Goal: Information Seeking & Learning: Learn about a topic

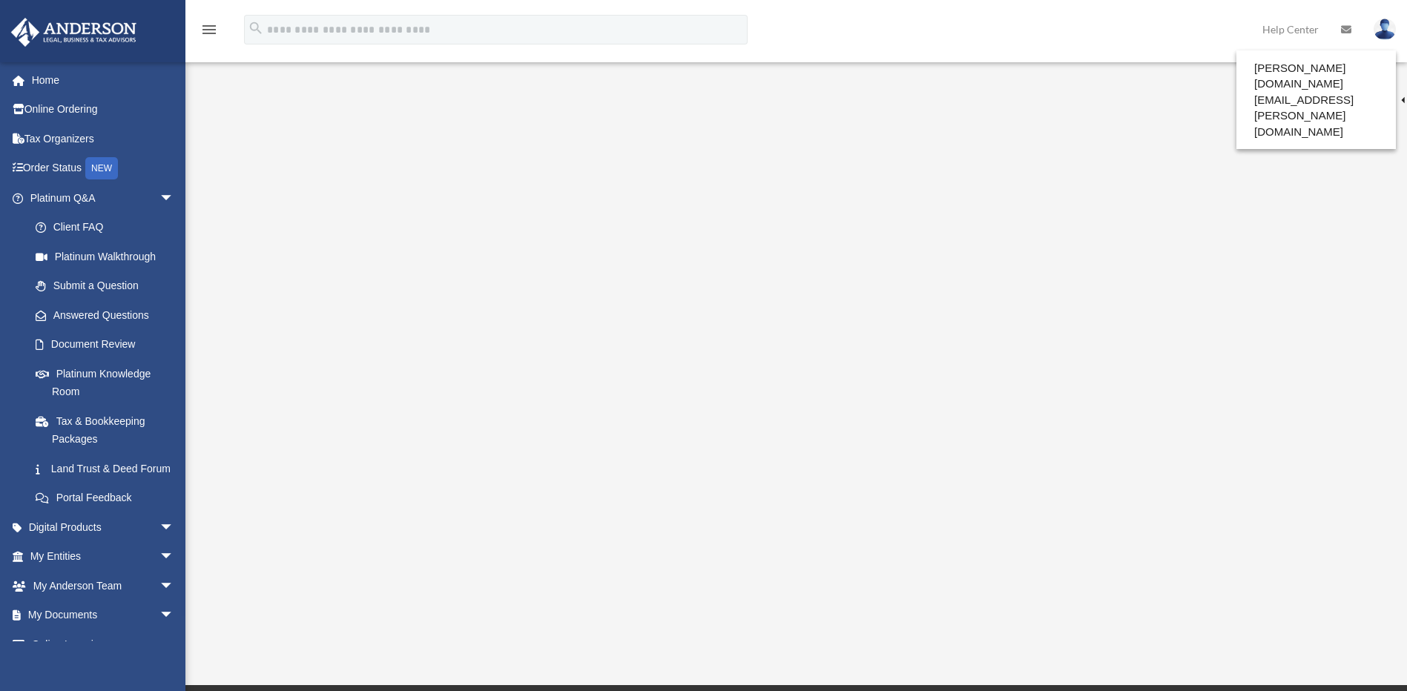
click at [848, 604] on div "<span data-mce-type="bookmark" style="display: inline-block; width: 0px; overfl…" at bounding box center [794, 355] width 1109 height 512
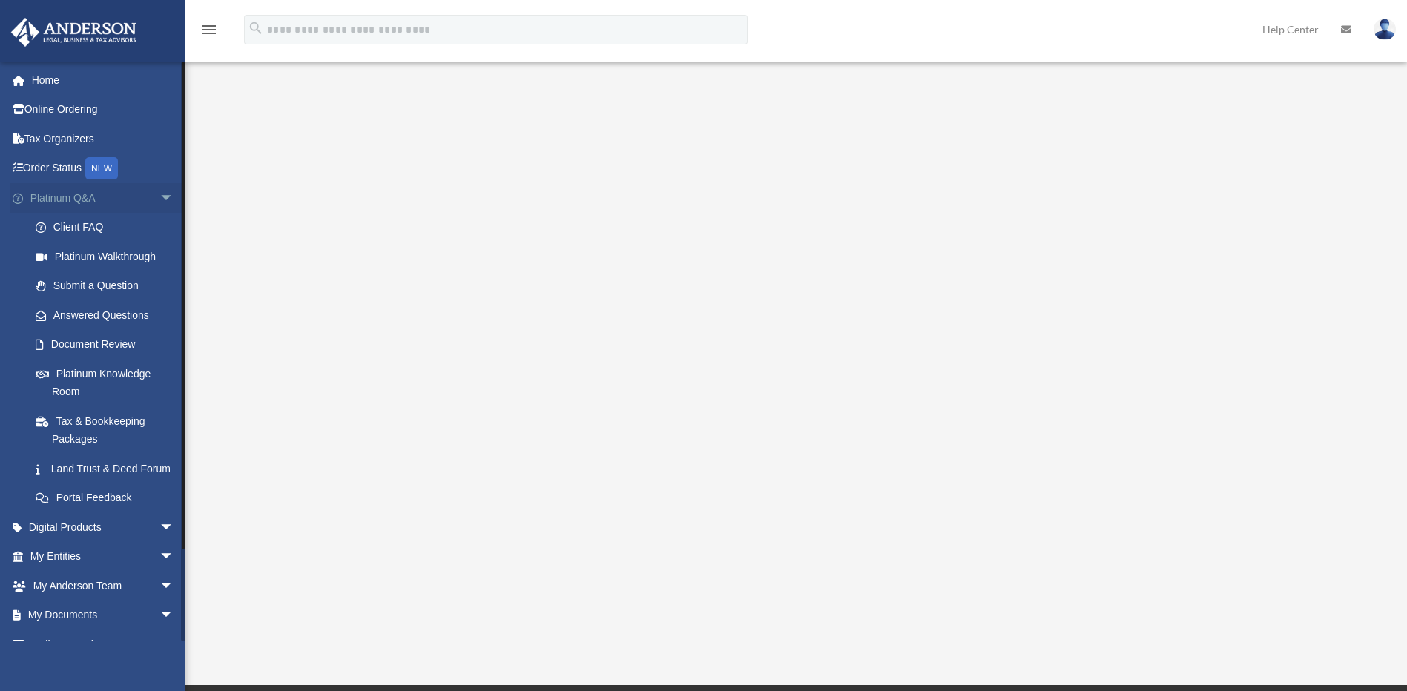
click at [80, 196] on link "Platinum Q&A arrow_drop_down" at bounding box center [103, 198] width 186 height 30
click at [159, 200] on span "arrow_drop_down" at bounding box center [174, 198] width 30 height 30
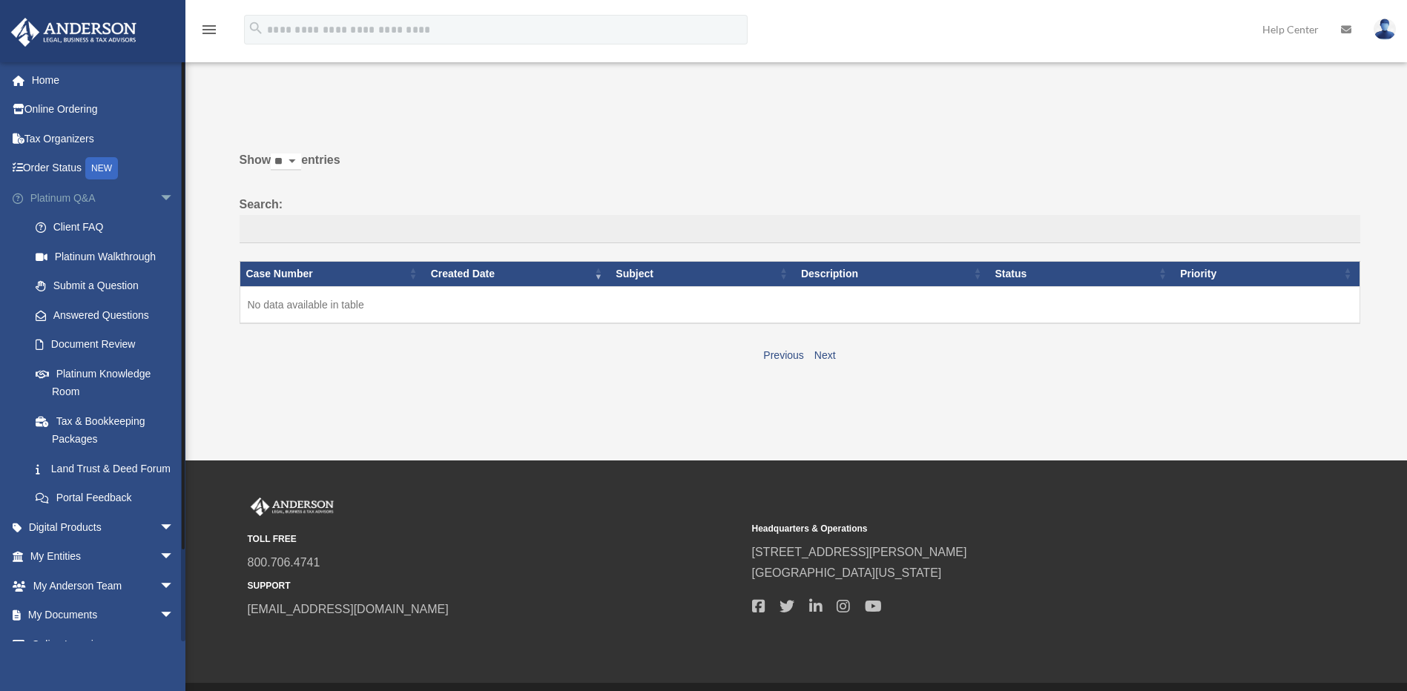
click at [159, 194] on span "arrow_drop_down" at bounding box center [174, 198] width 30 height 30
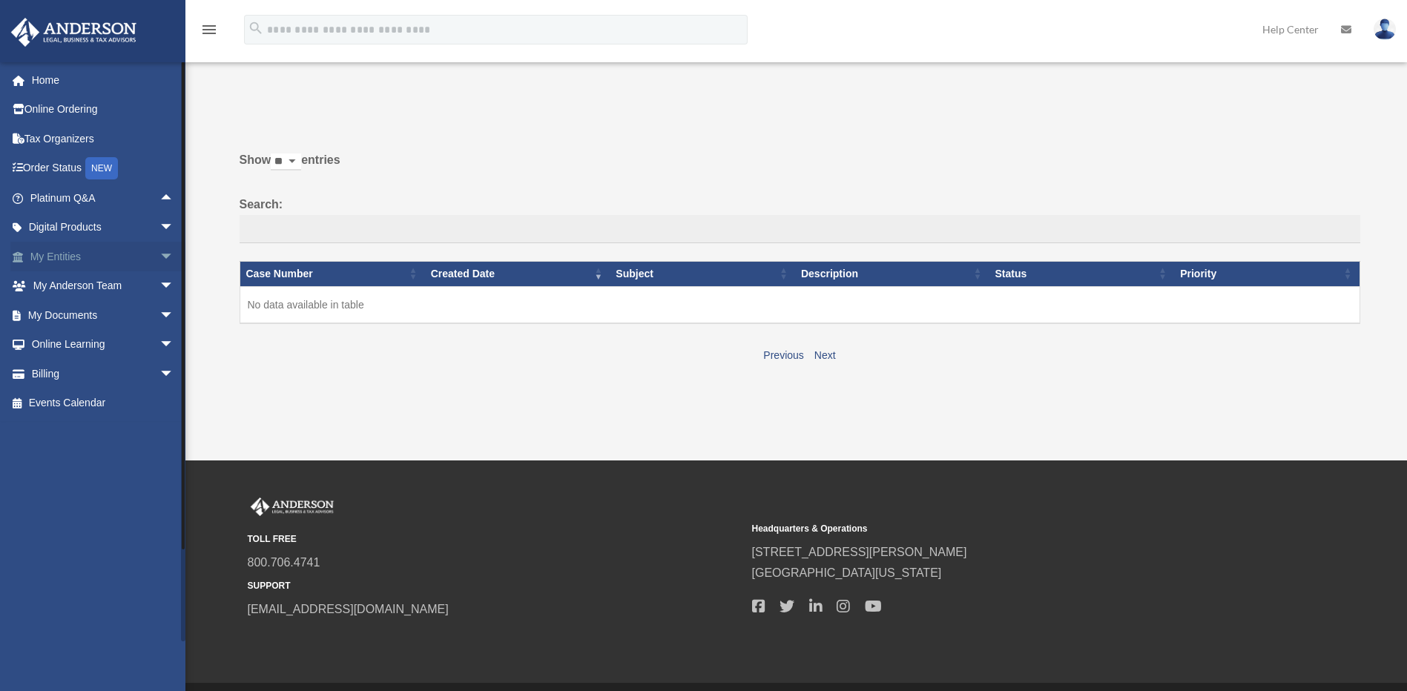
click at [159, 254] on span "arrow_drop_down" at bounding box center [174, 257] width 30 height 30
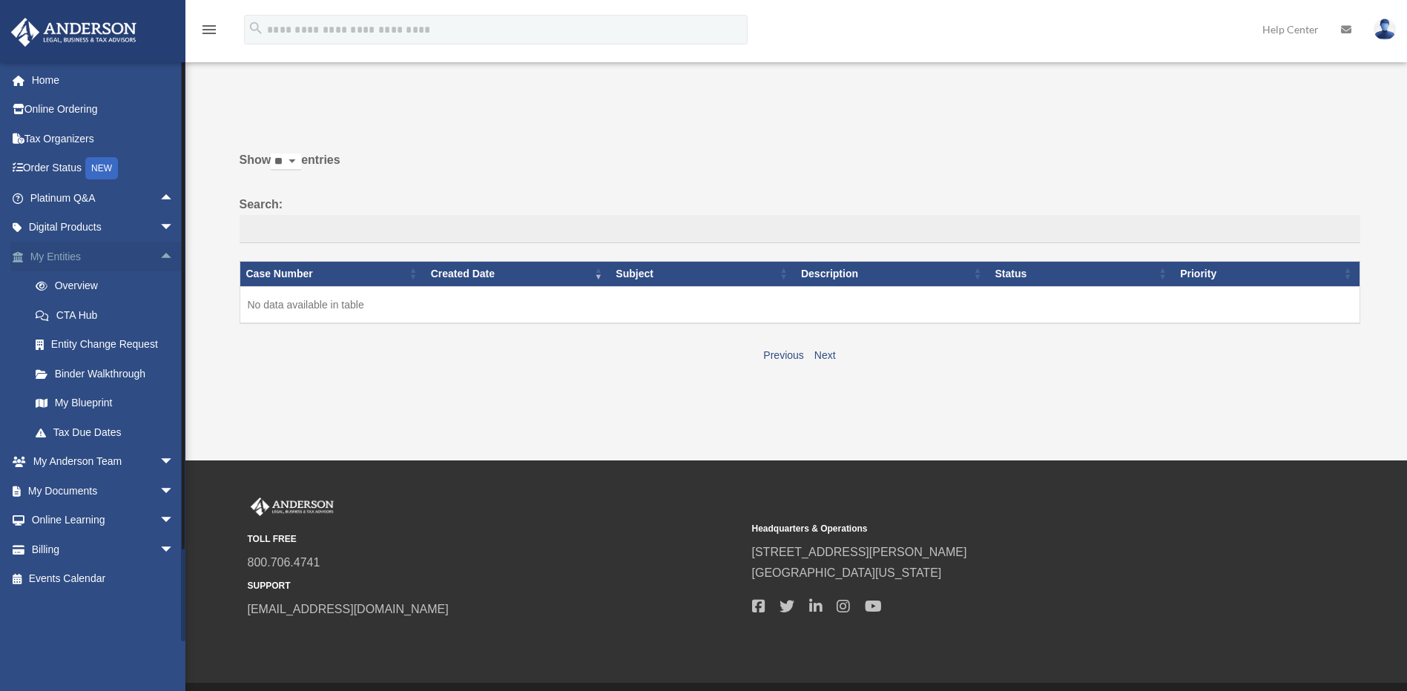
click at [159, 254] on span "arrow_drop_up" at bounding box center [174, 257] width 30 height 30
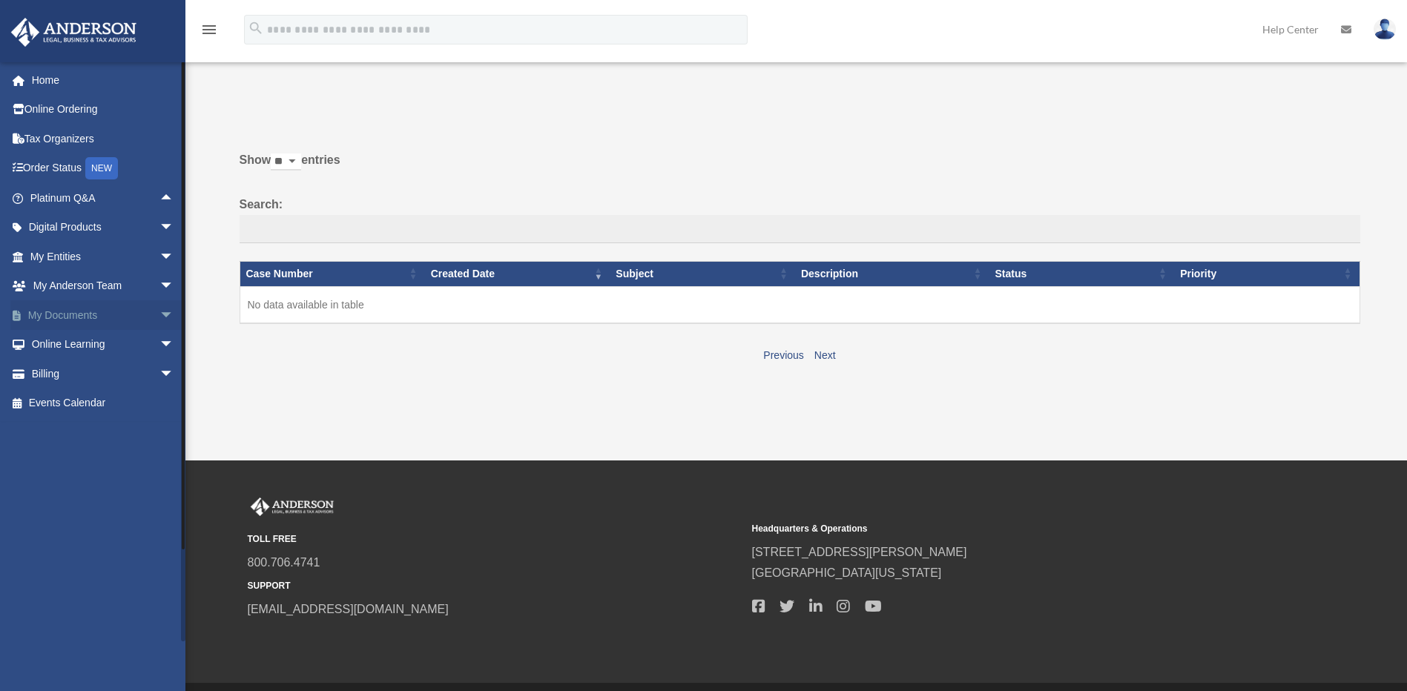
click at [159, 314] on span "arrow_drop_down" at bounding box center [174, 315] width 30 height 30
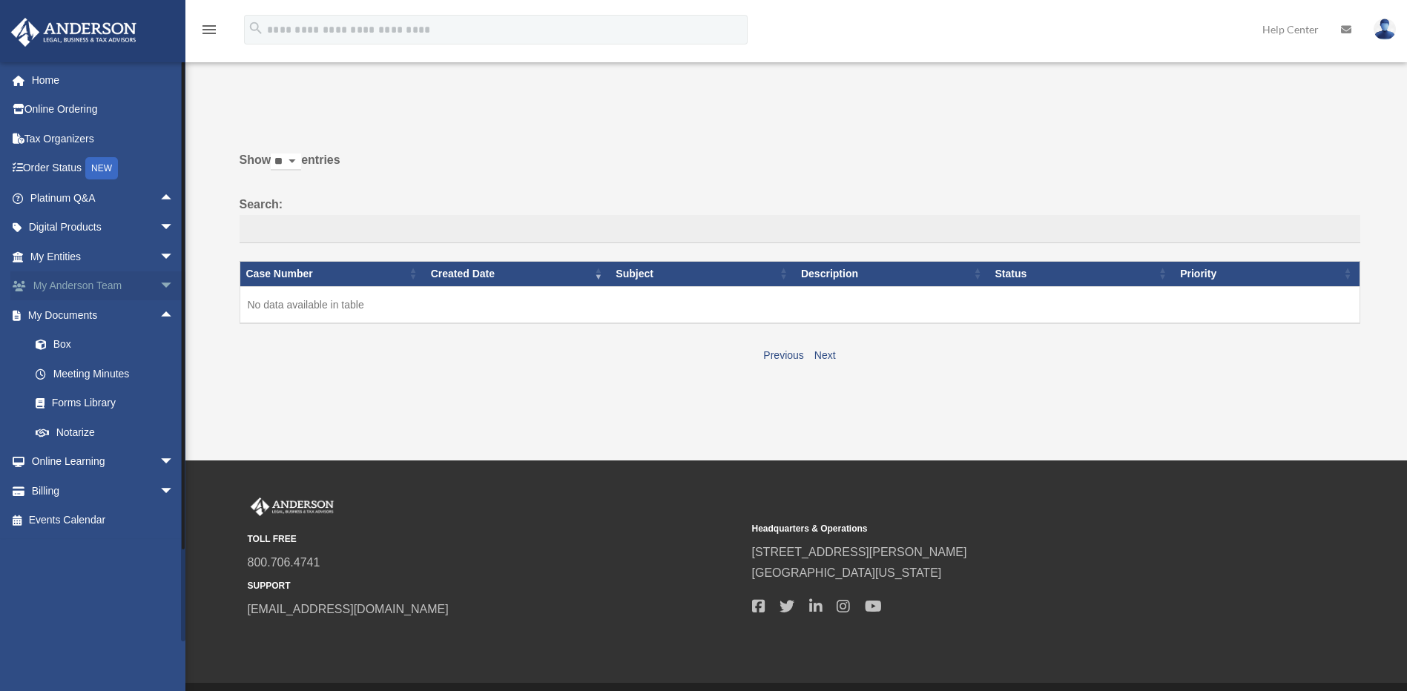
click at [159, 276] on span "arrow_drop_down" at bounding box center [174, 286] width 30 height 30
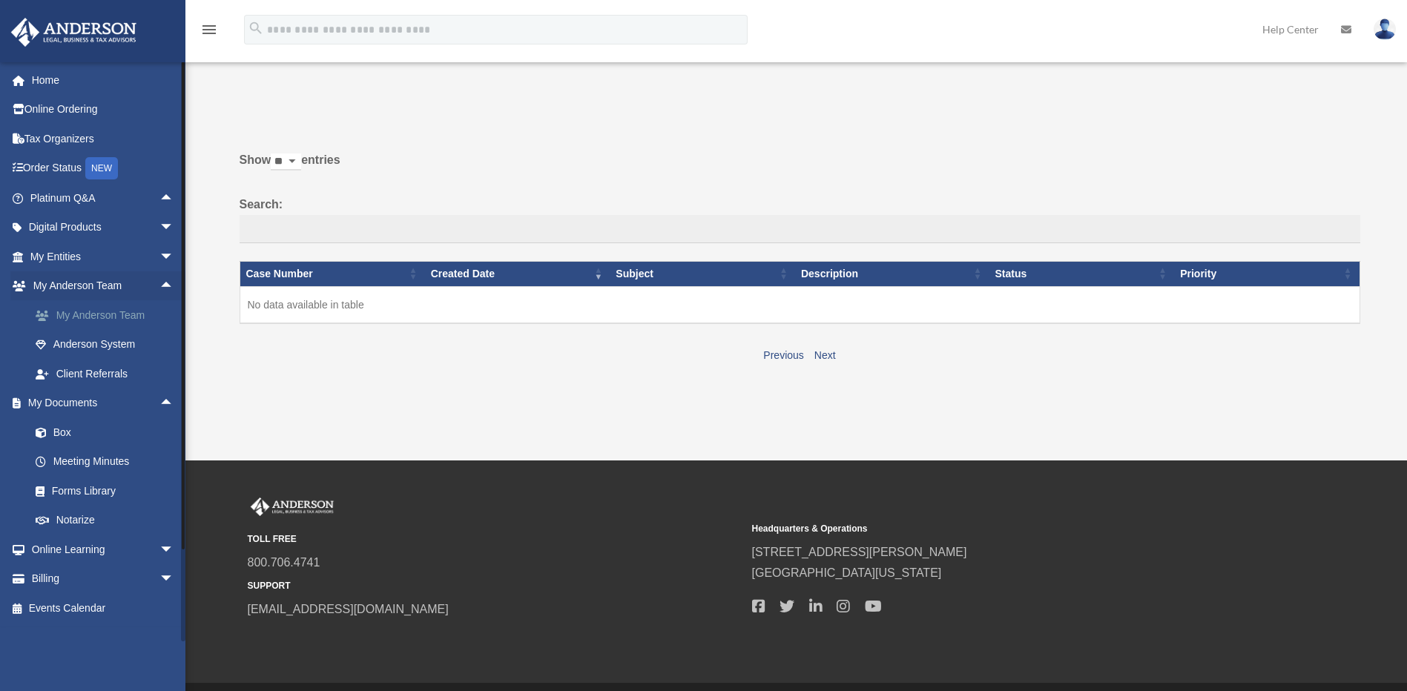
click at [110, 306] on link "My Anderson Team" at bounding box center [109, 315] width 176 height 30
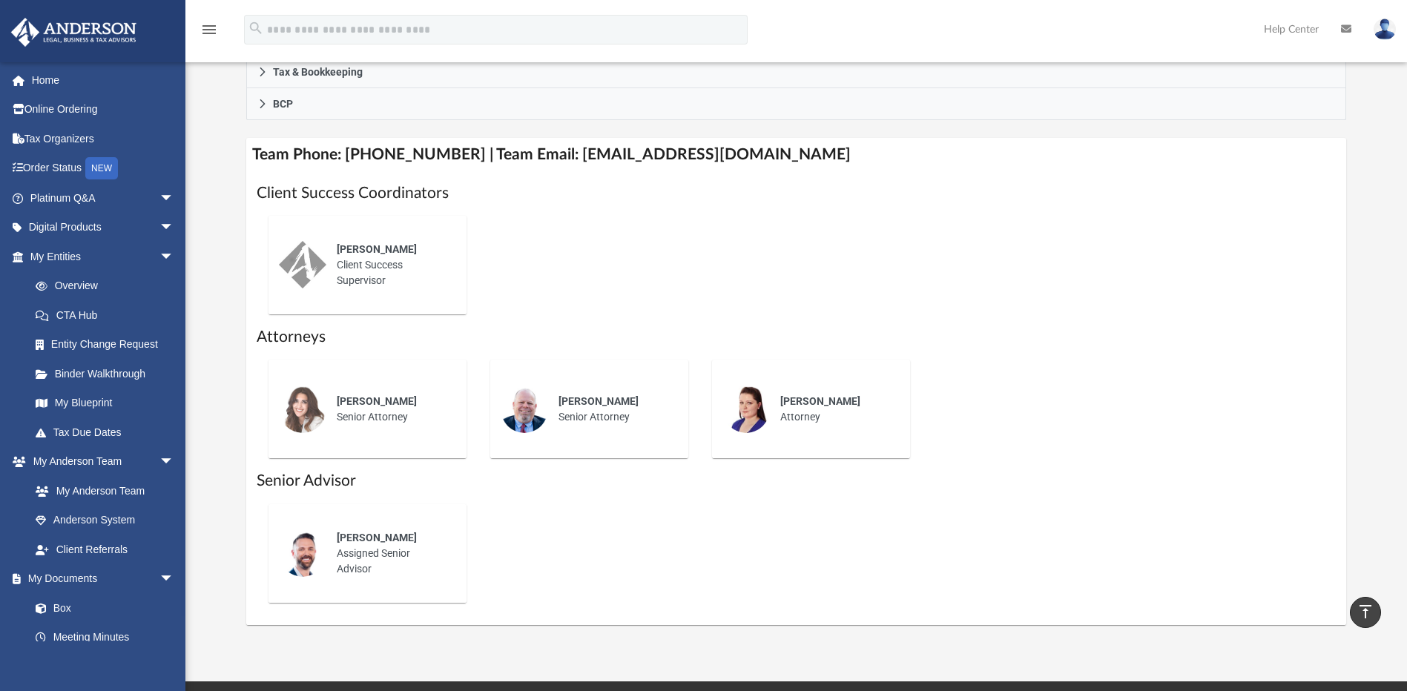
scroll to position [480, 0]
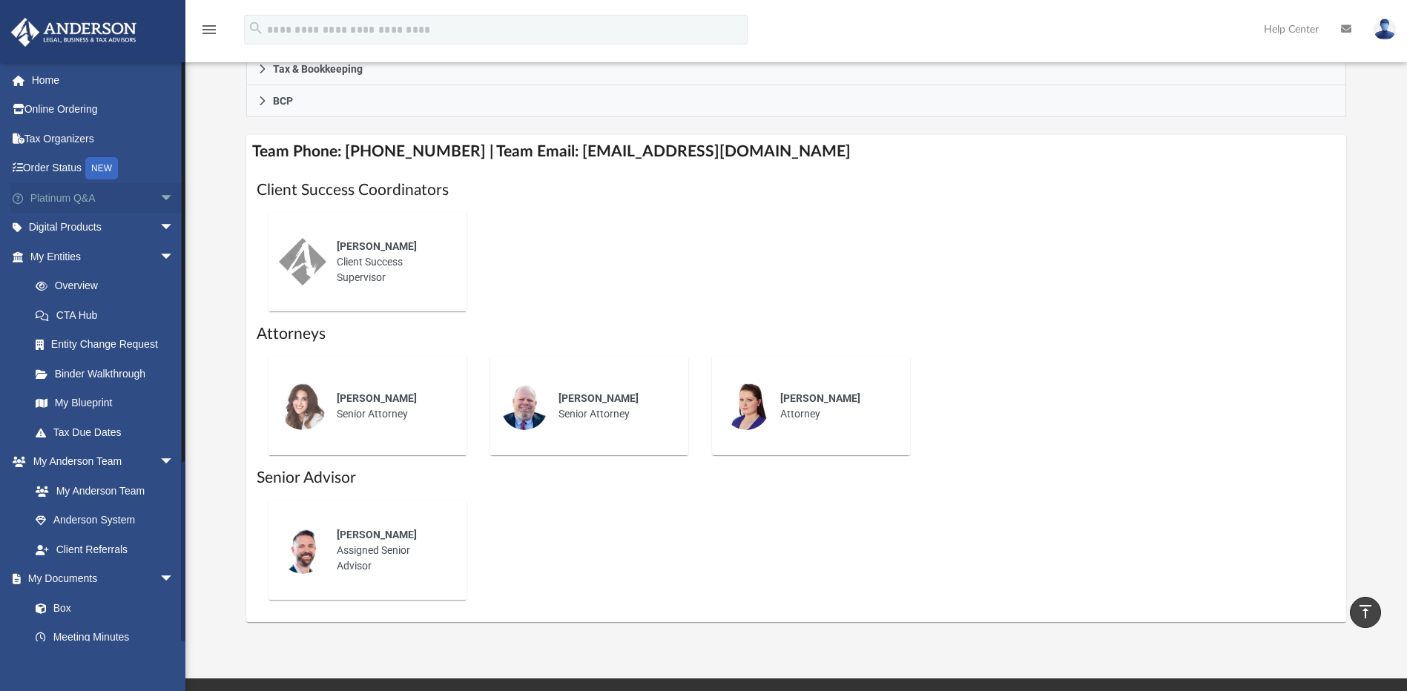
click at [141, 197] on link "Platinum Q&A arrow_drop_down" at bounding box center [103, 198] width 186 height 30
click at [159, 196] on span "arrow_drop_down" at bounding box center [174, 198] width 30 height 30
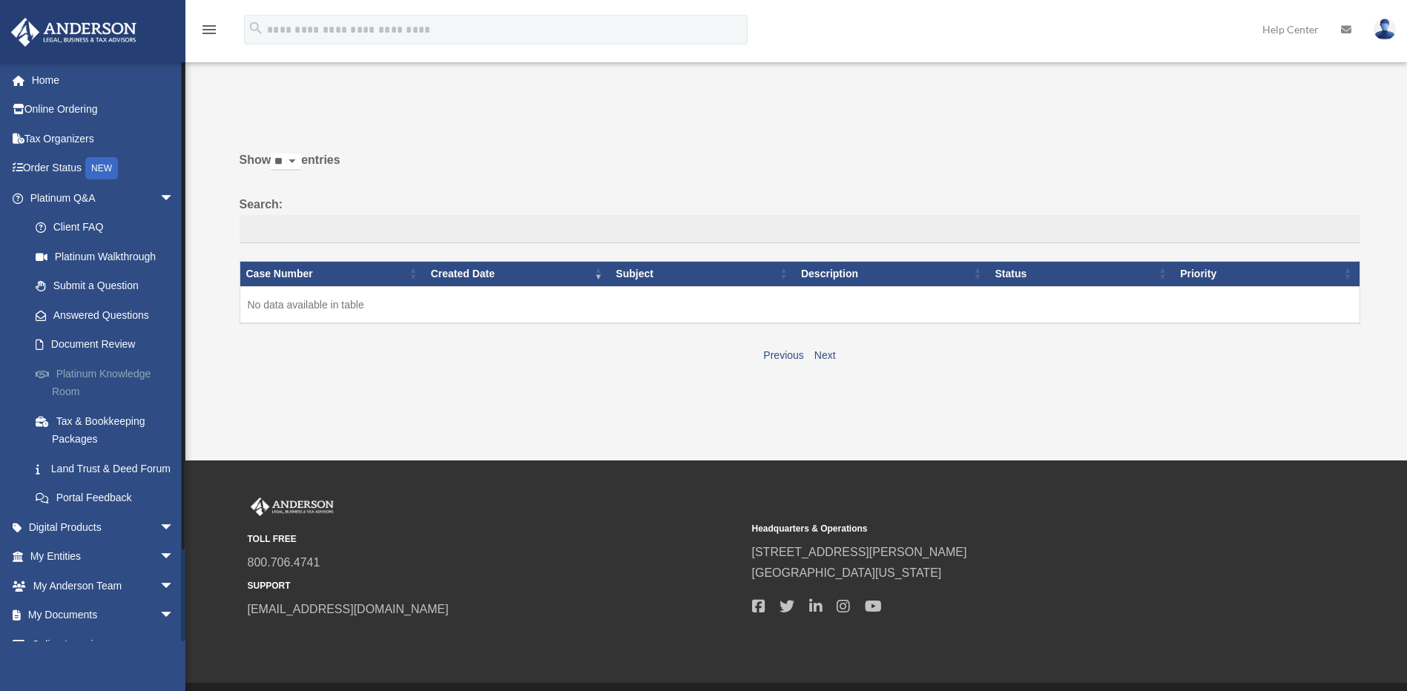
click at [117, 370] on link "Platinum Knowledge Room" at bounding box center [109, 382] width 176 height 47
click at [108, 251] on link "Platinum Walkthrough" at bounding box center [109, 257] width 176 height 30
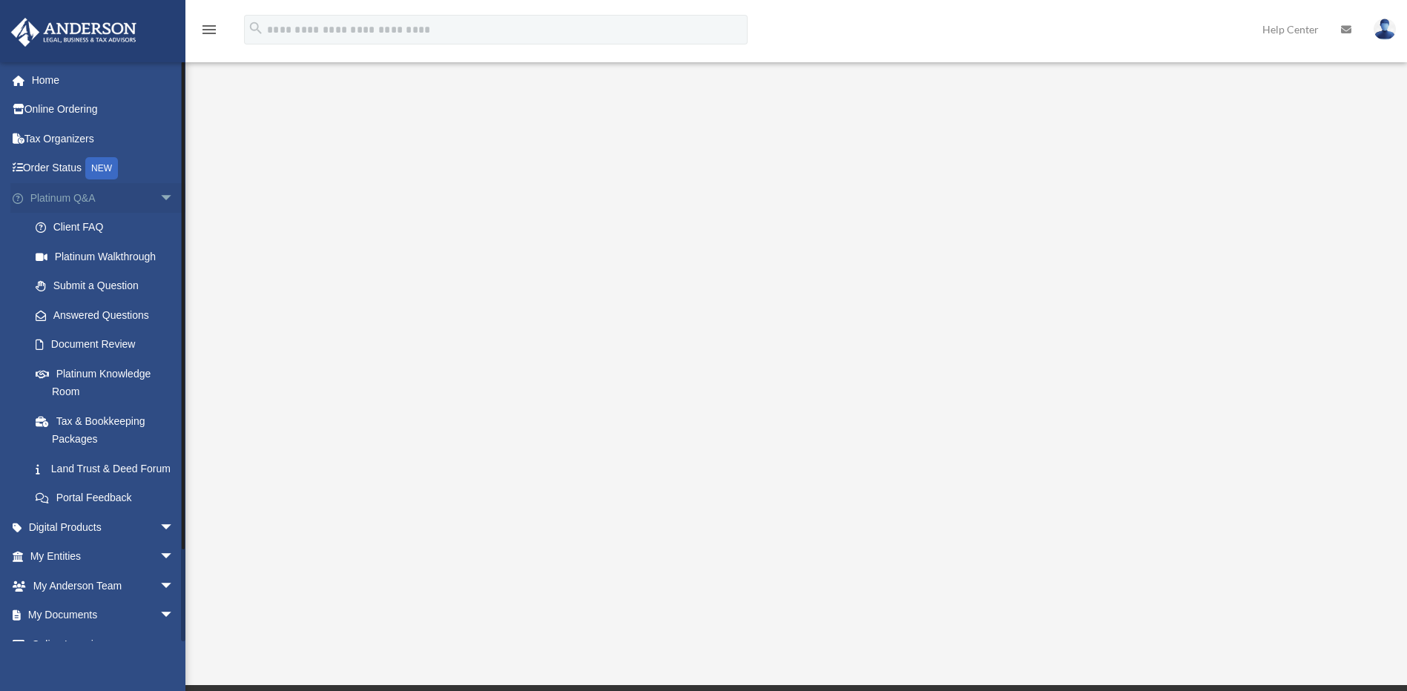
click at [159, 198] on span "arrow_drop_down" at bounding box center [174, 198] width 30 height 30
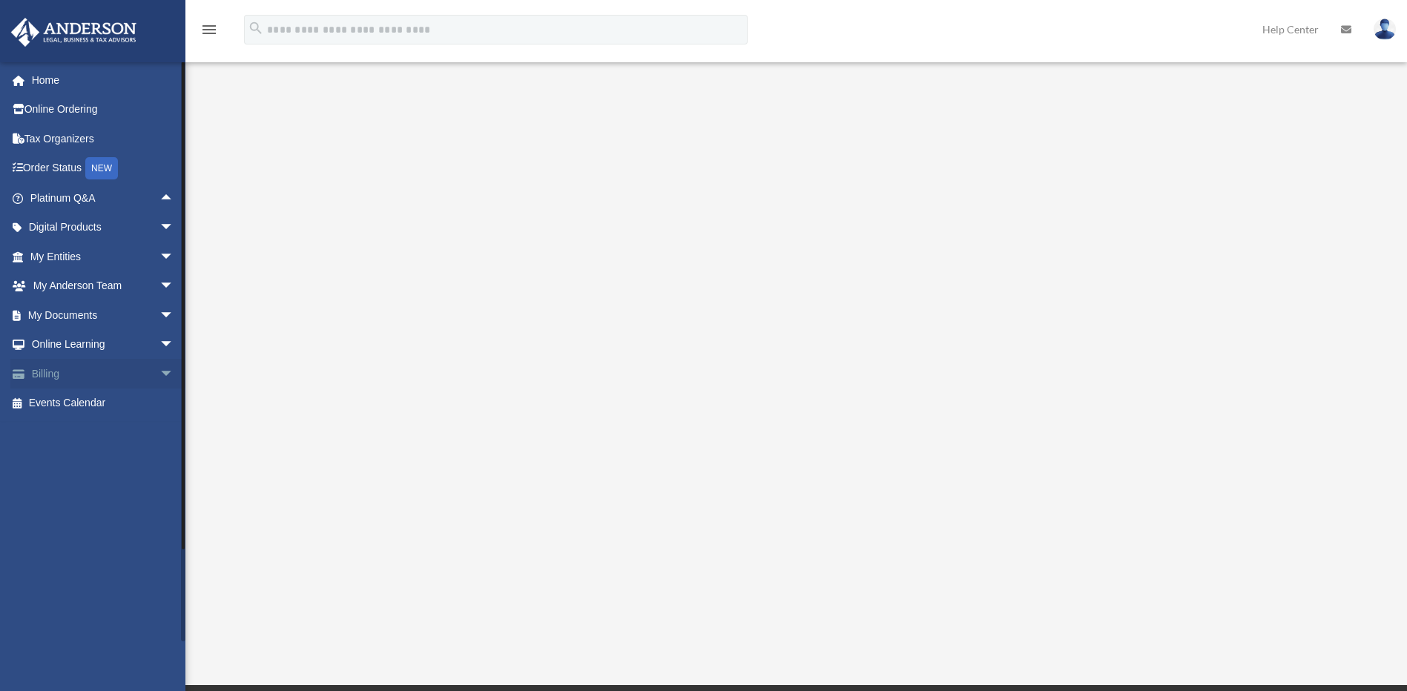
click at [159, 369] on span "arrow_drop_down" at bounding box center [174, 374] width 30 height 30
click at [98, 409] on link "$ Open Invoices" at bounding box center [109, 404] width 176 height 30
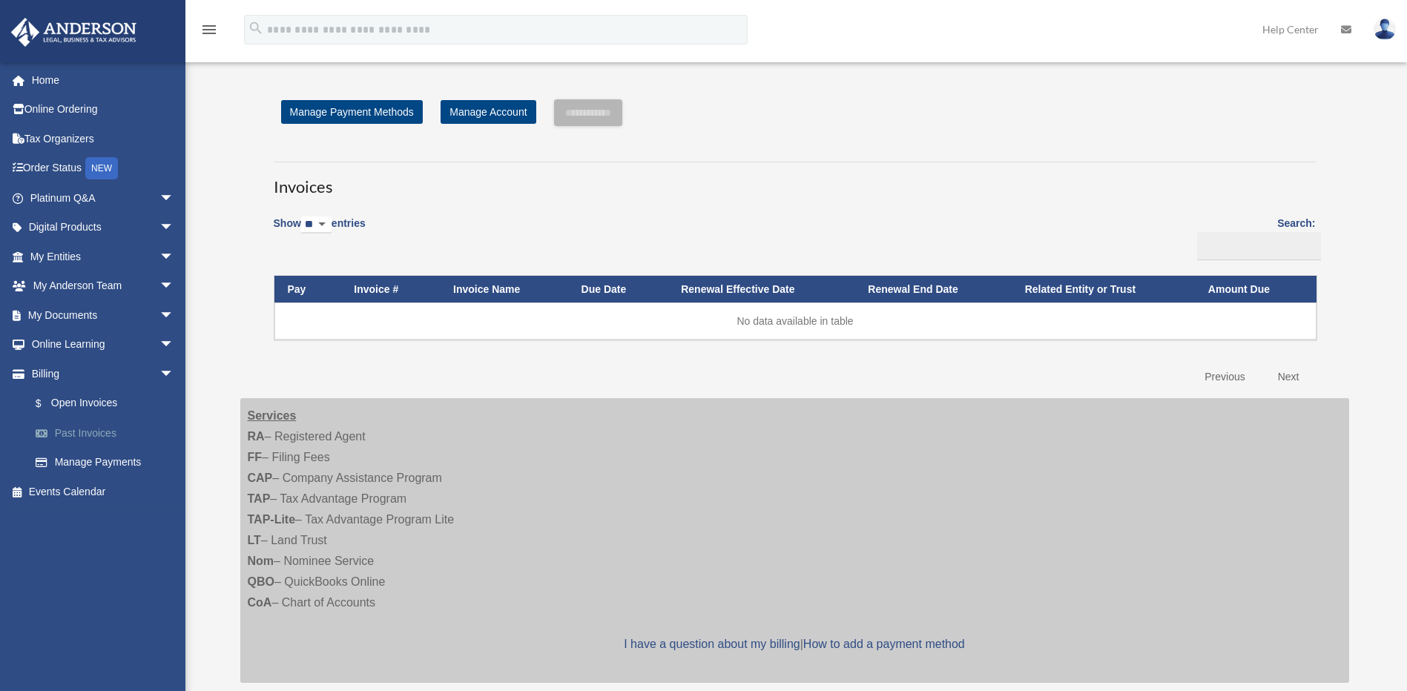
click at [97, 437] on link "Past Invoices" at bounding box center [109, 433] width 176 height 30
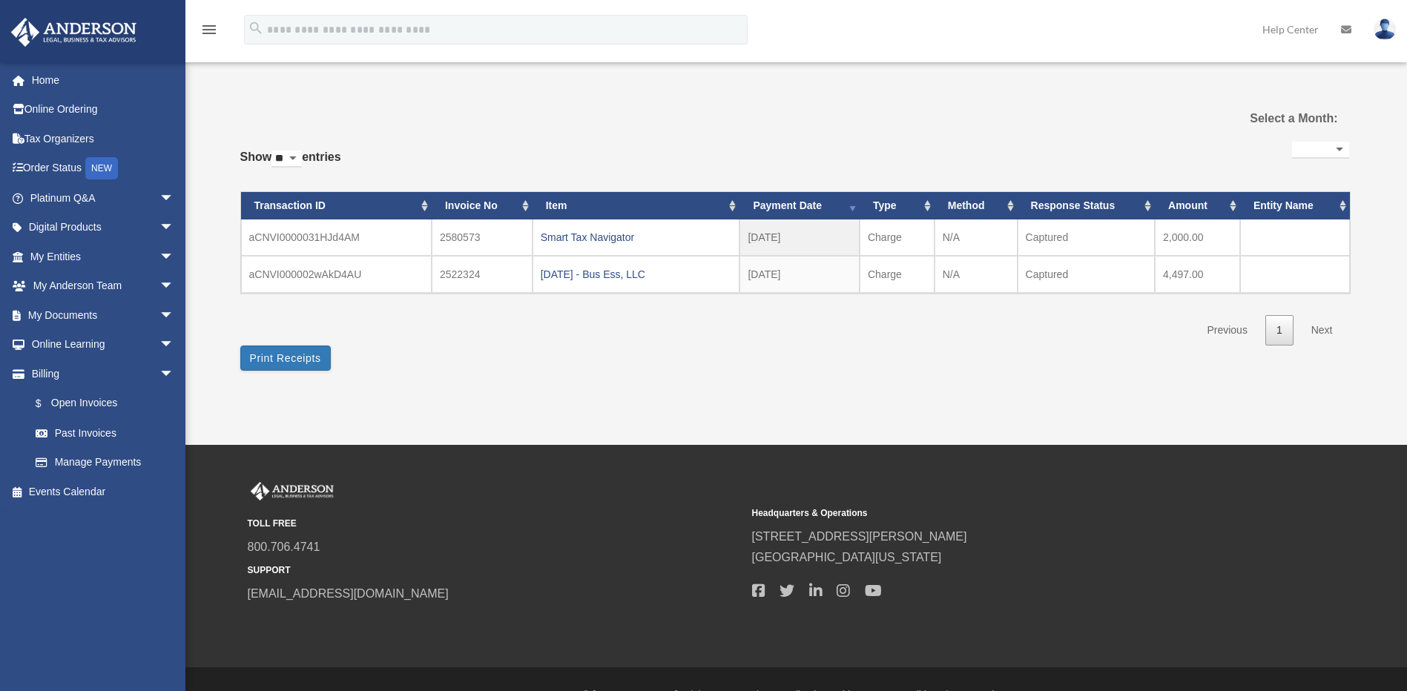
select select
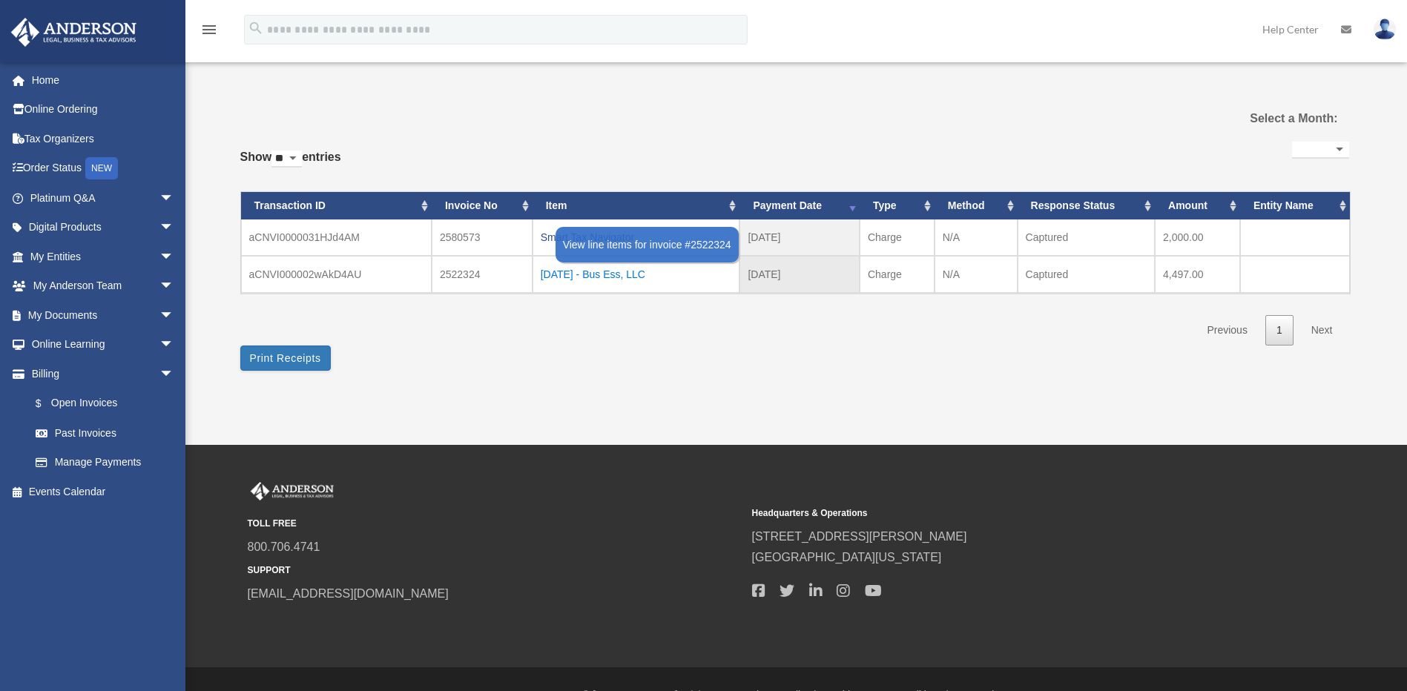
click at [578, 268] on div "[DATE] - Bus Ess, LLC" at bounding box center [636, 274] width 191 height 21
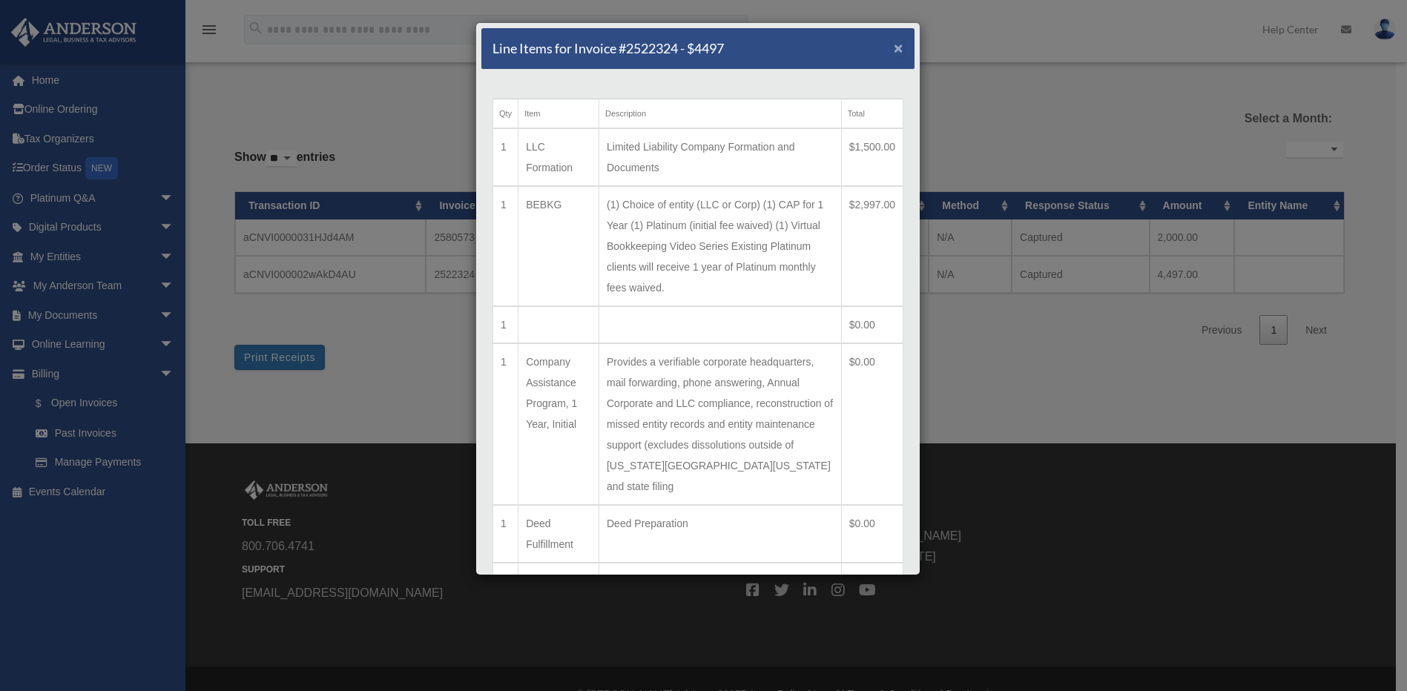
click at [894, 48] on span "×" at bounding box center [899, 47] width 10 height 17
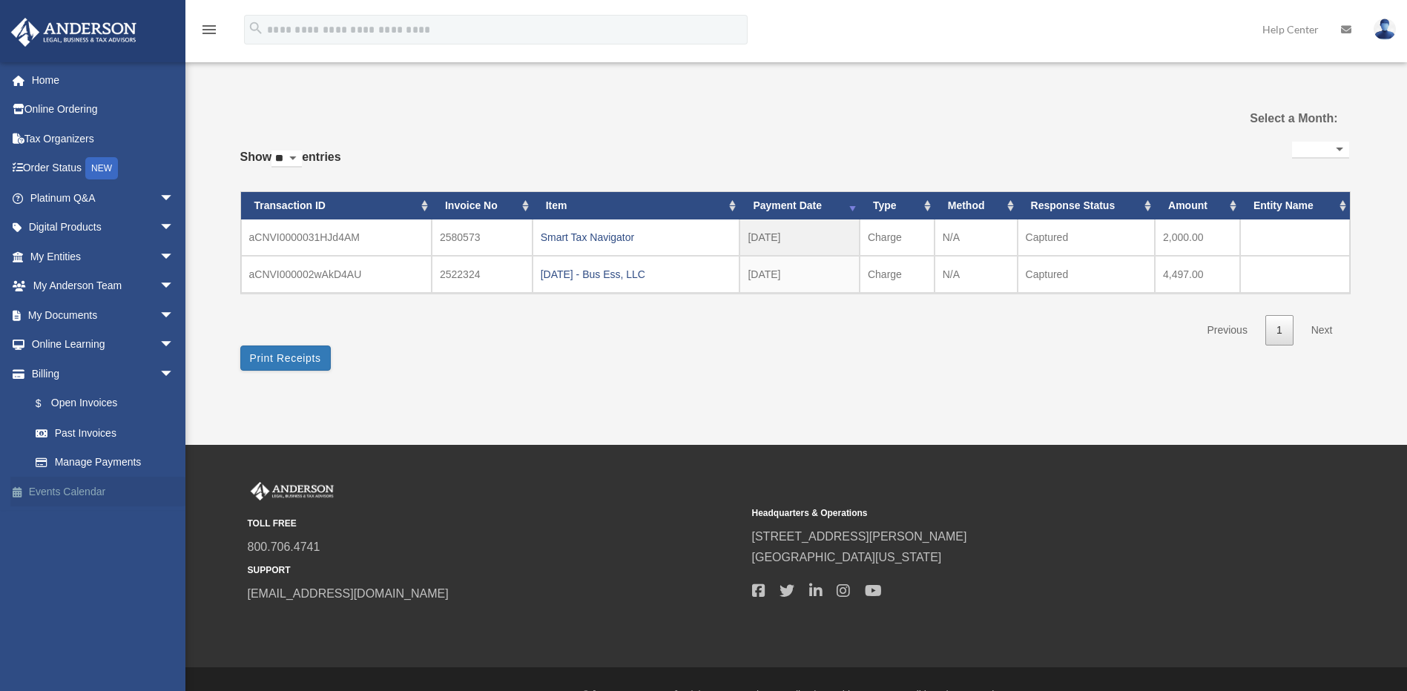
click at [76, 488] on link "Events Calendar" at bounding box center [103, 492] width 186 height 30
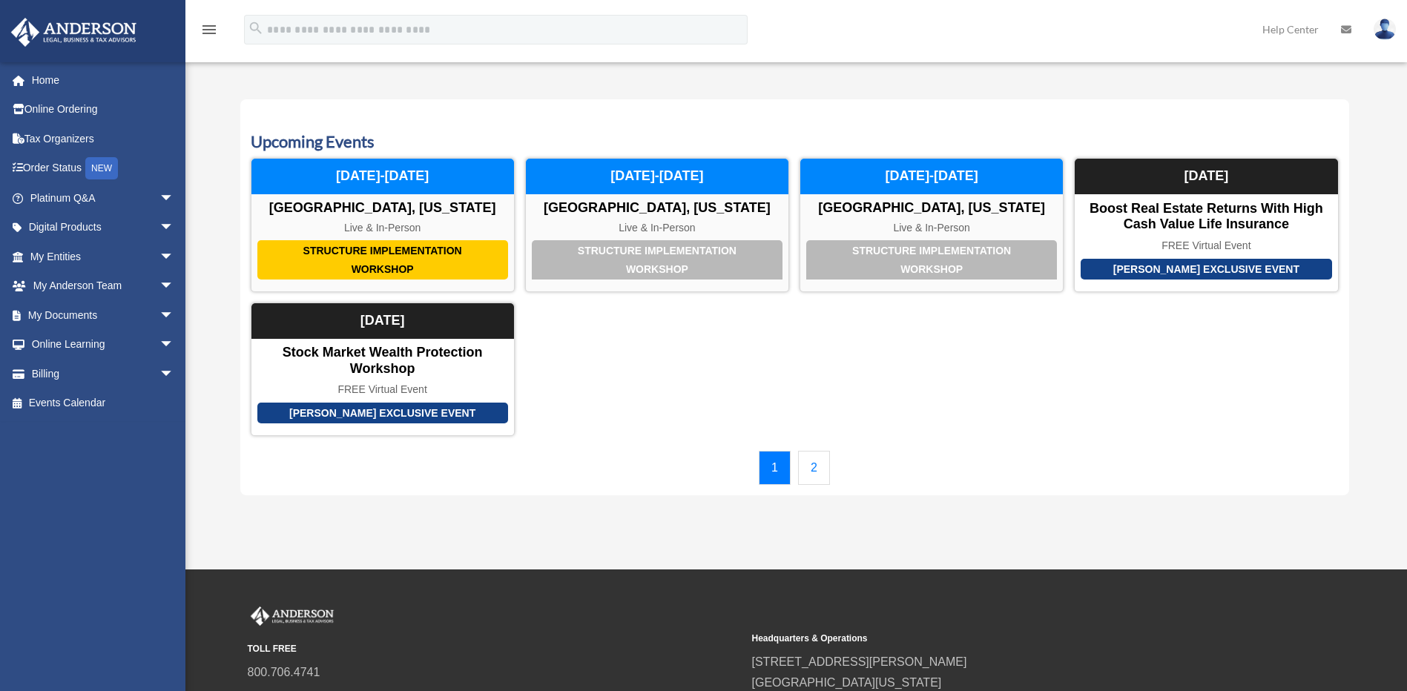
click at [810, 458] on link "2" at bounding box center [814, 468] width 32 height 34
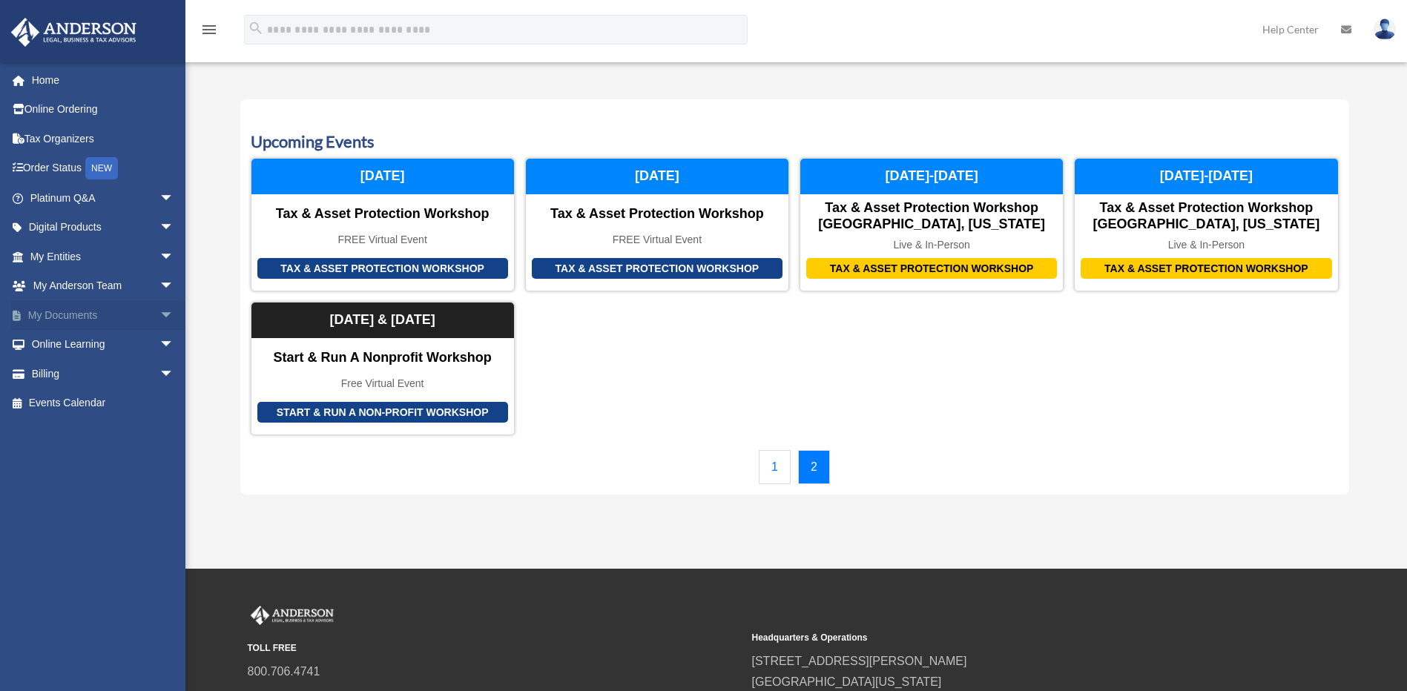
click at [159, 315] on span "arrow_drop_down" at bounding box center [174, 315] width 30 height 30
click at [85, 436] on link "Notarize" at bounding box center [109, 432] width 176 height 30
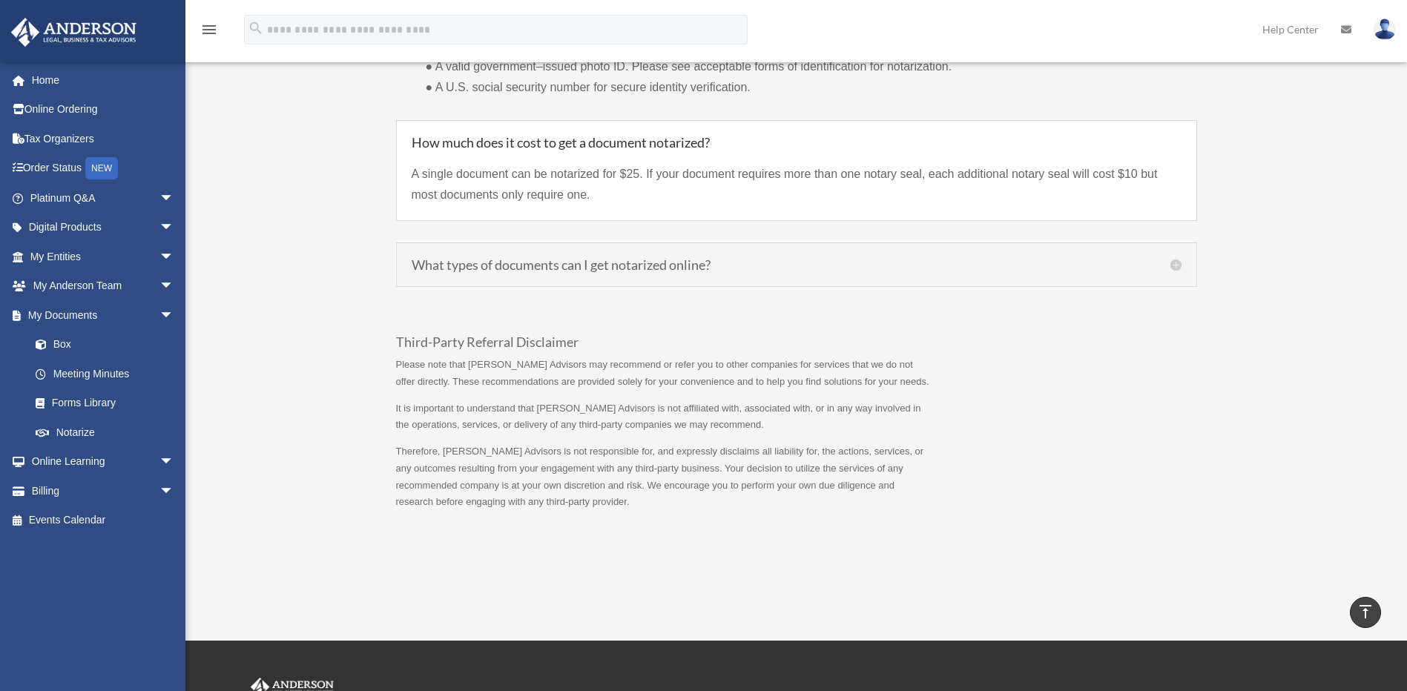
scroll to position [1241, 0]
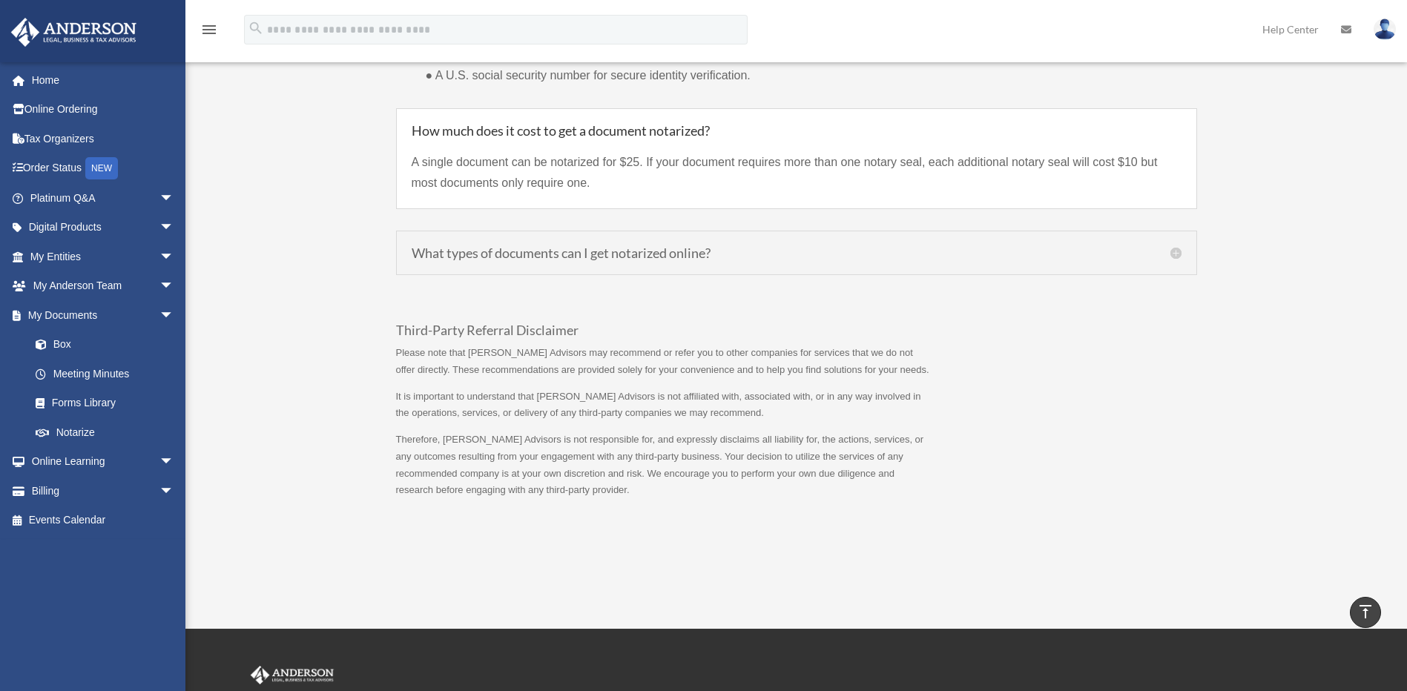
click at [1172, 251] on h5 "What types of documents can I get notarized online?" at bounding box center [797, 252] width 770 height 13
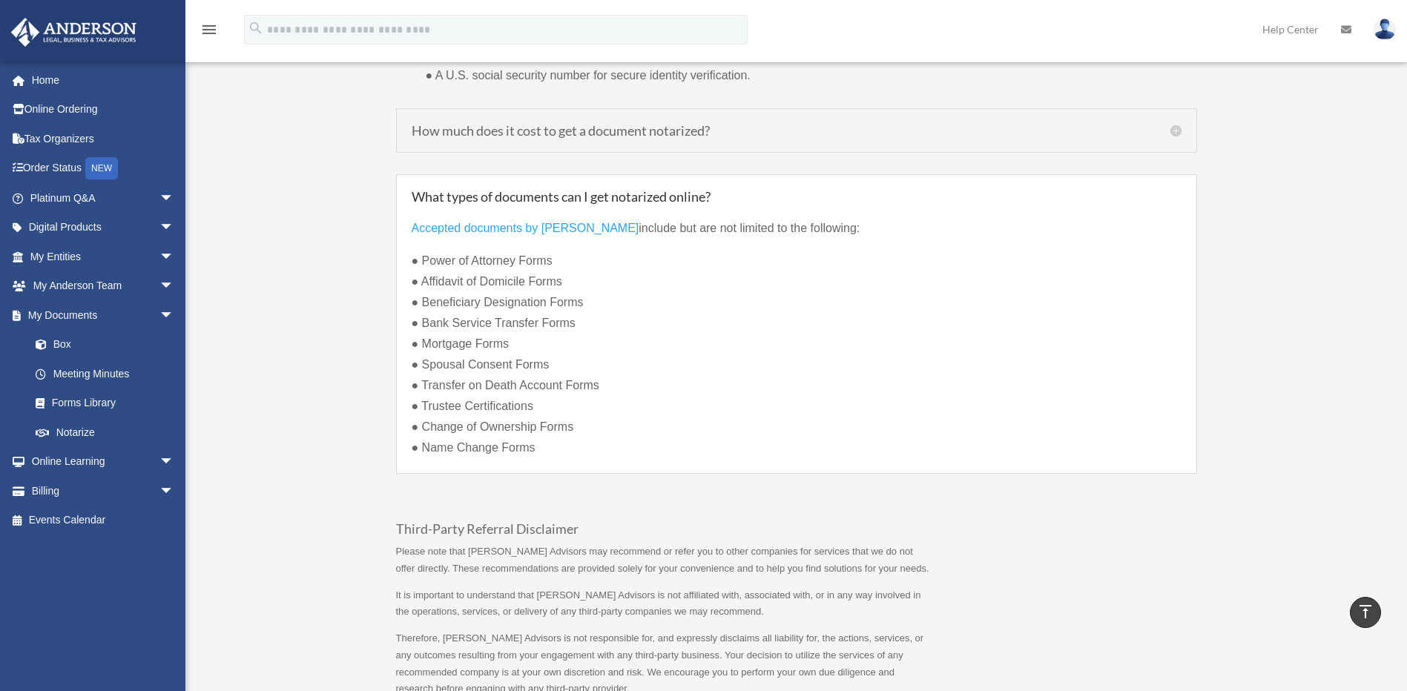
click at [1172, 249] on p "Accepted documents by Notarize include but are not limited to the following:" at bounding box center [797, 234] width 770 height 33
click at [1175, 128] on h5 "How much does it cost to get a document notarized?" at bounding box center [797, 130] width 770 height 13
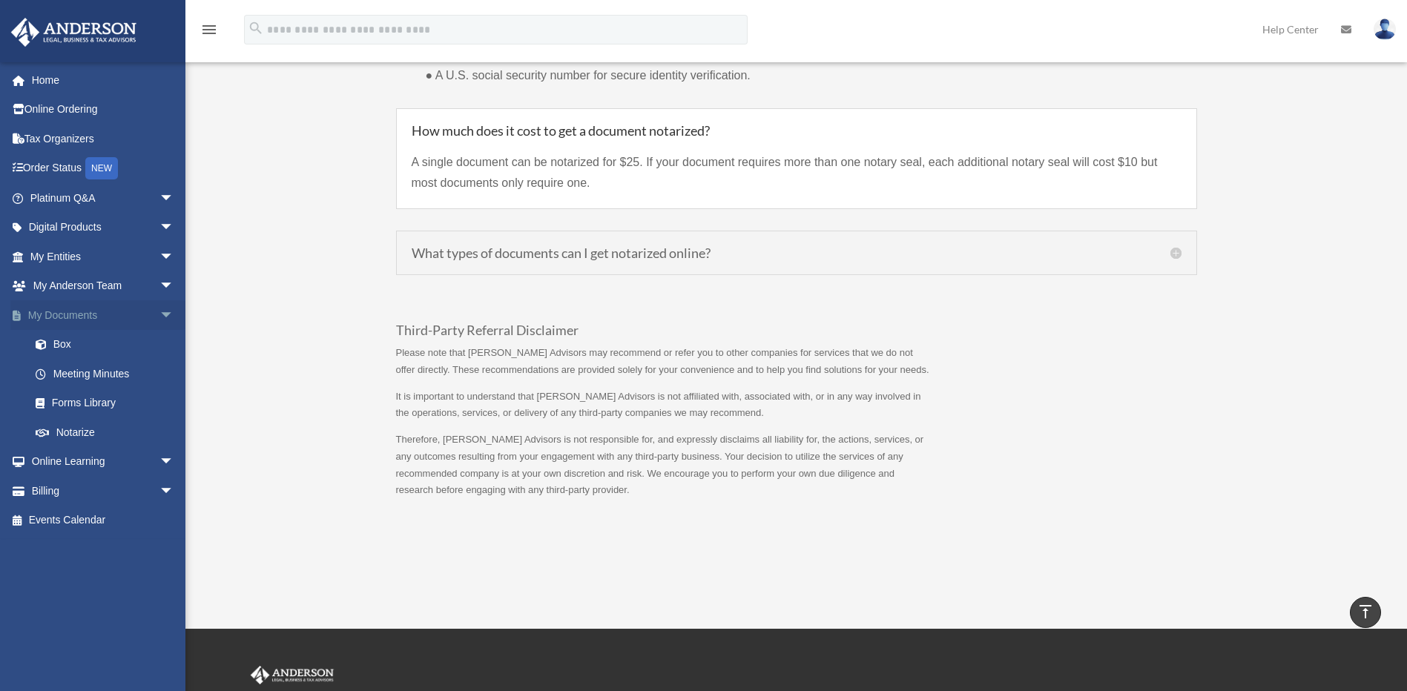
click at [81, 310] on link "My Documents arrow_drop_down" at bounding box center [103, 315] width 186 height 30
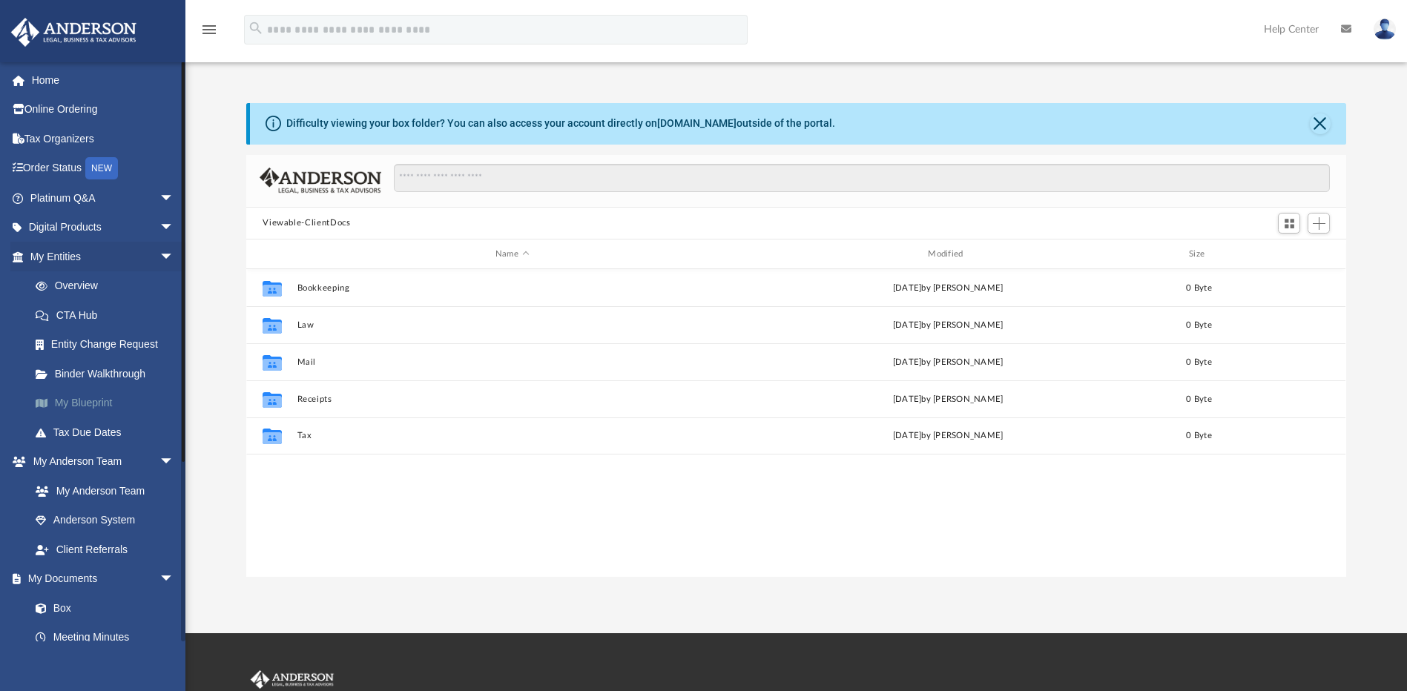
click at [102, 407] on link "My Blueprint" at bounding box center [109, 404] width 176 height 30
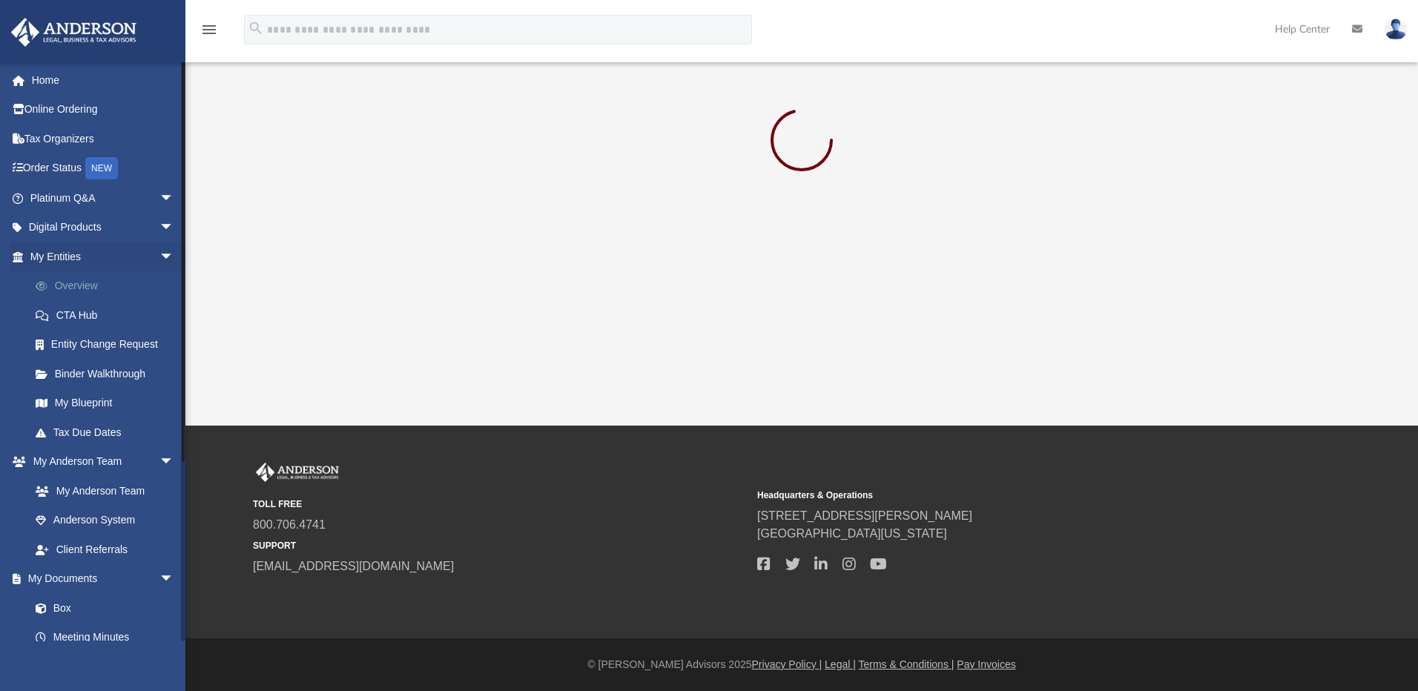
click at [87, 288] on link "Overview" at bounding box center [109, 286] width 176 height 30
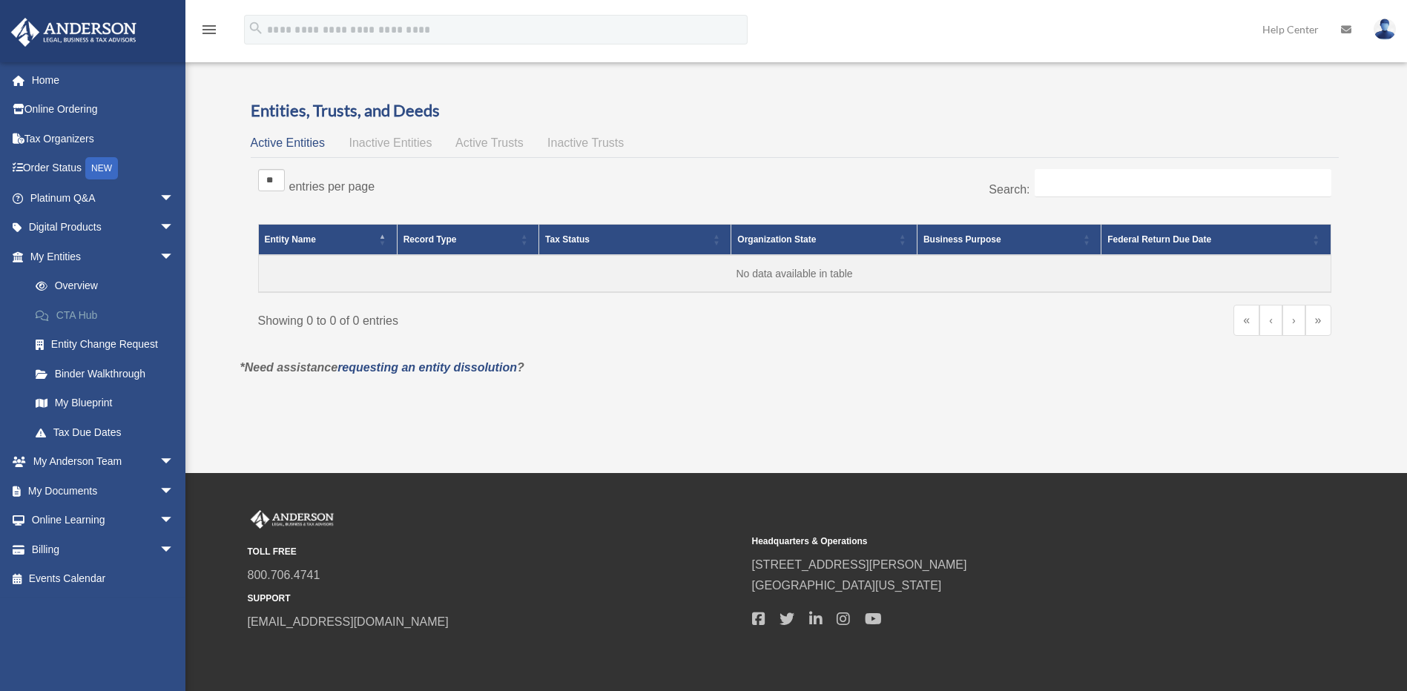
click at [87, 314] on link "CTA Hub" at bounding box center [109, 315] width 176 height 30
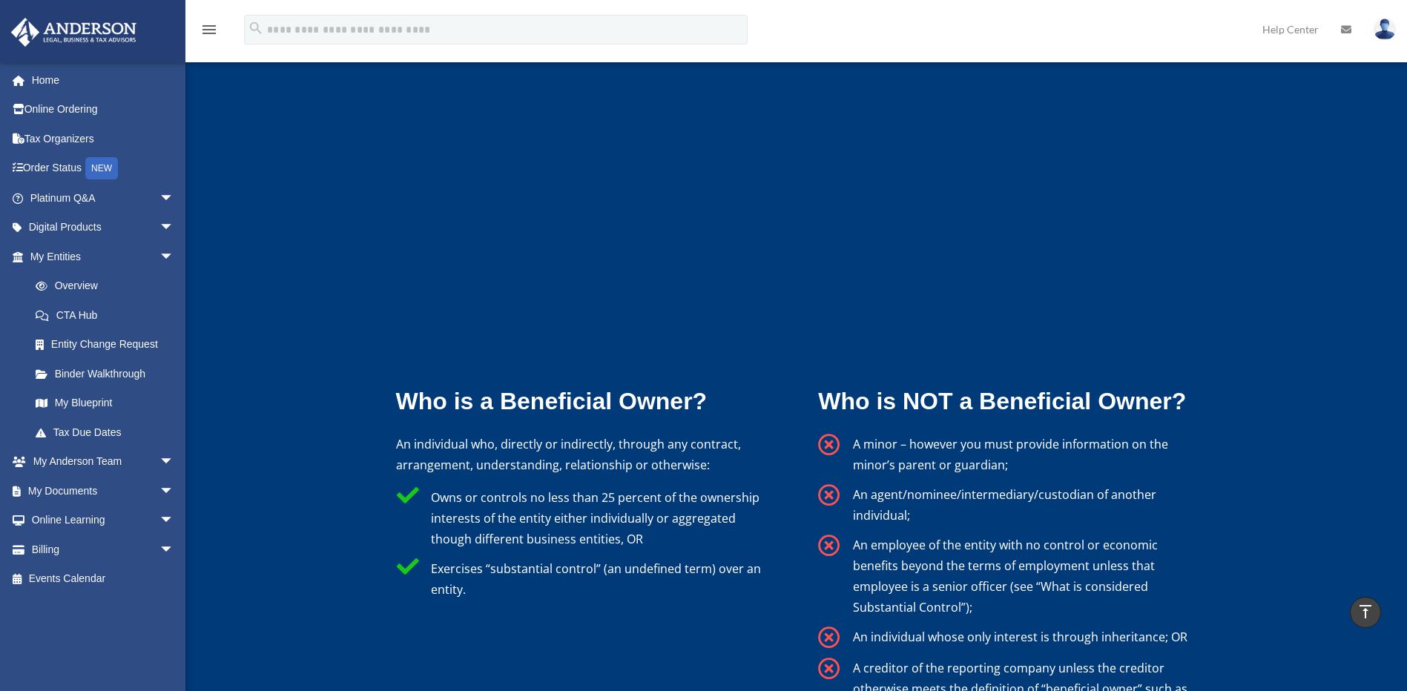
scroll to position [2768, 0]
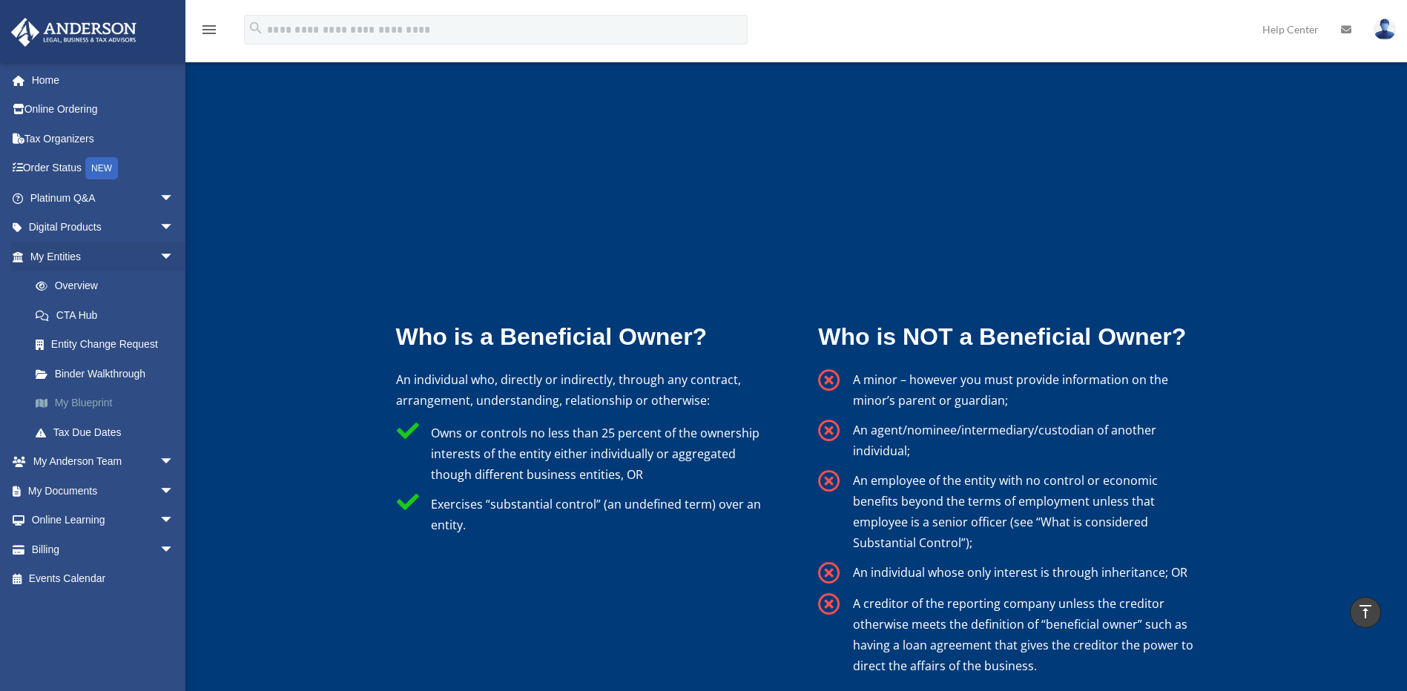
click at [102, 403] on link "My Blueprint" at bounding box center [109, 404] width 176 height 30
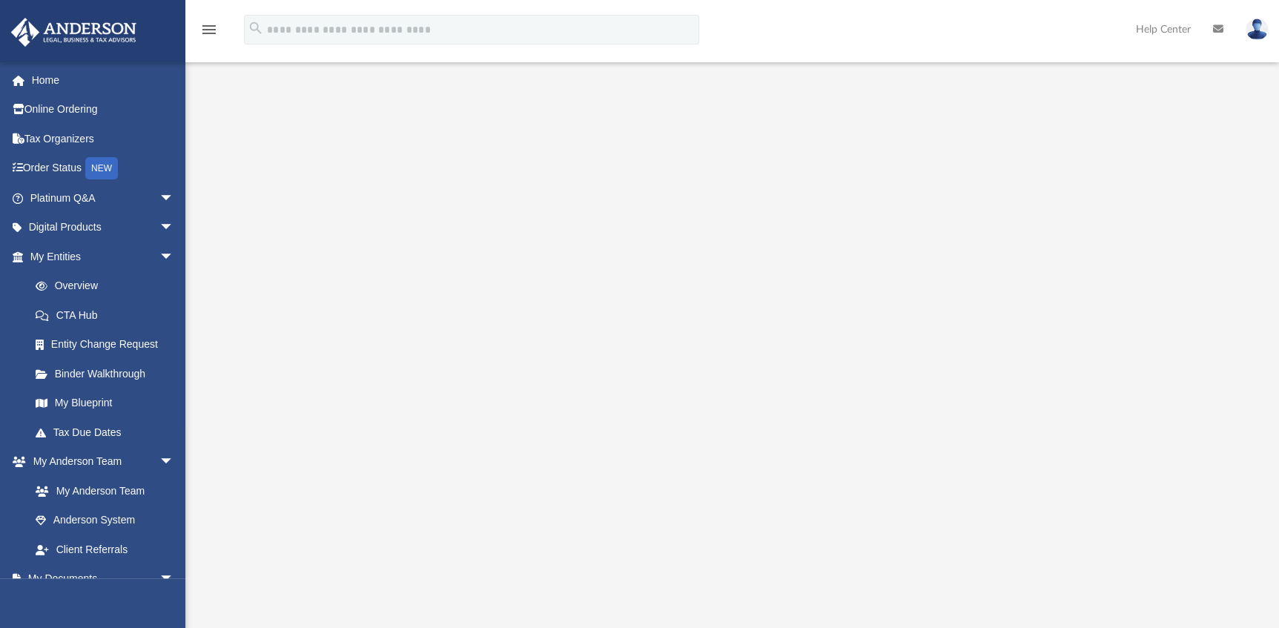
drag, startPoint x: 230, startPoint y: 289, endPoint x: 234, endPoint y: 264, distance: 25.6
click at [234, 264] on div at bounding box center [732, 394] width 1094 height 593
click at [159, 194] on span "arrow_drop_down" at bounding box center [174, 198] width 30 height 30
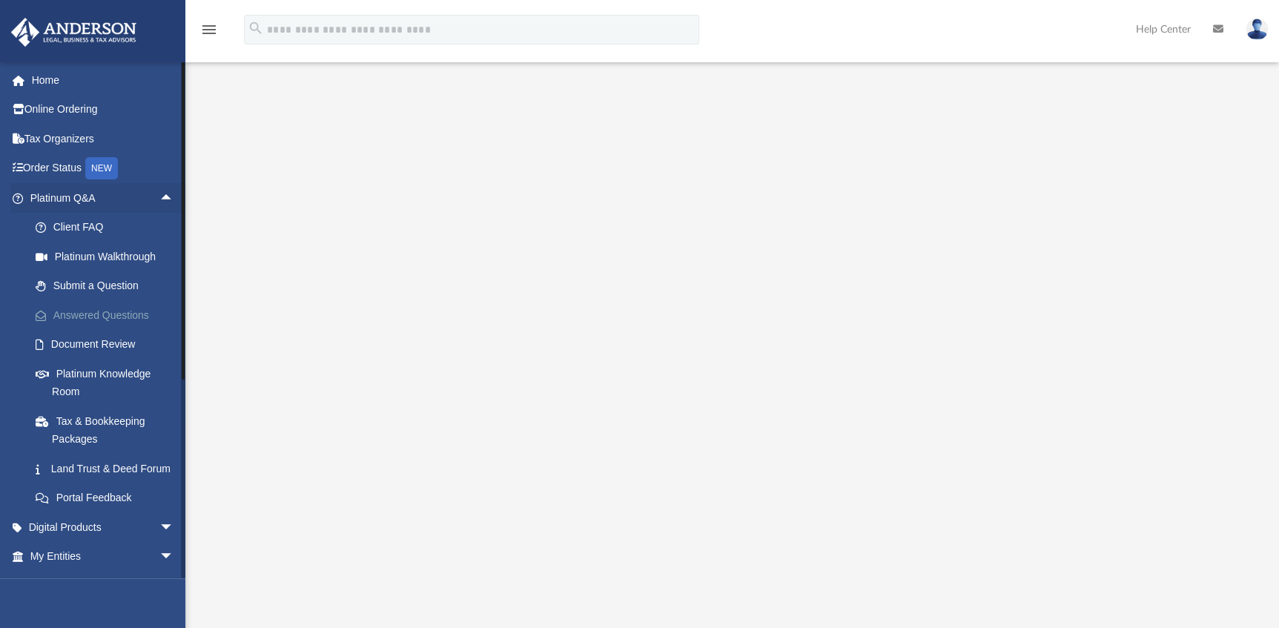
click at [126, 309] on link "Answered Questions" at bounding box center [109, 315] width 176 height 30
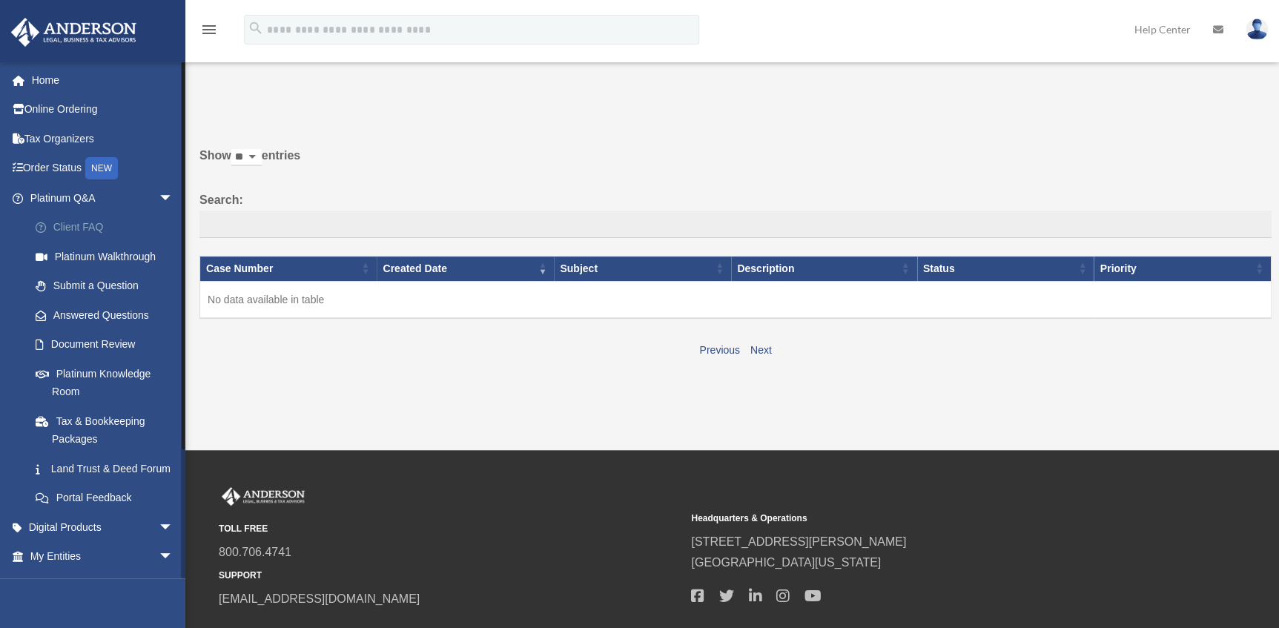
click at [93, 224] on link "Client FAQ" at bounding box center [108, 228] width 175 height 30
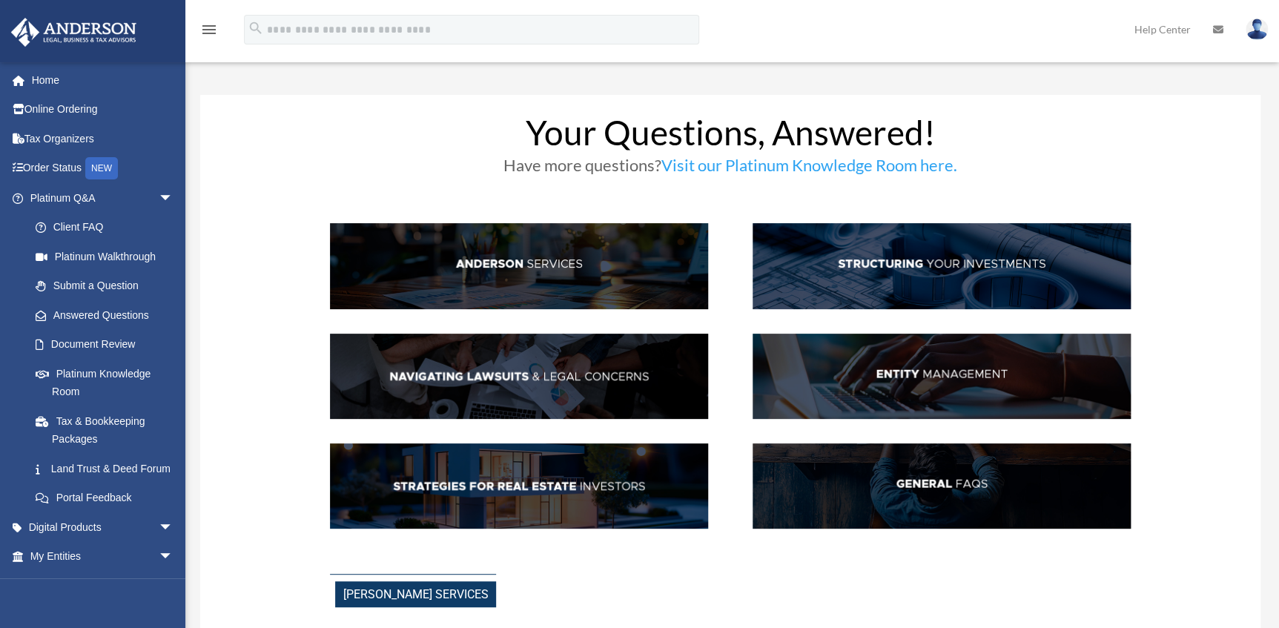
click at [478, 479] on img at bounding box center [519, 486] width 378 height 86
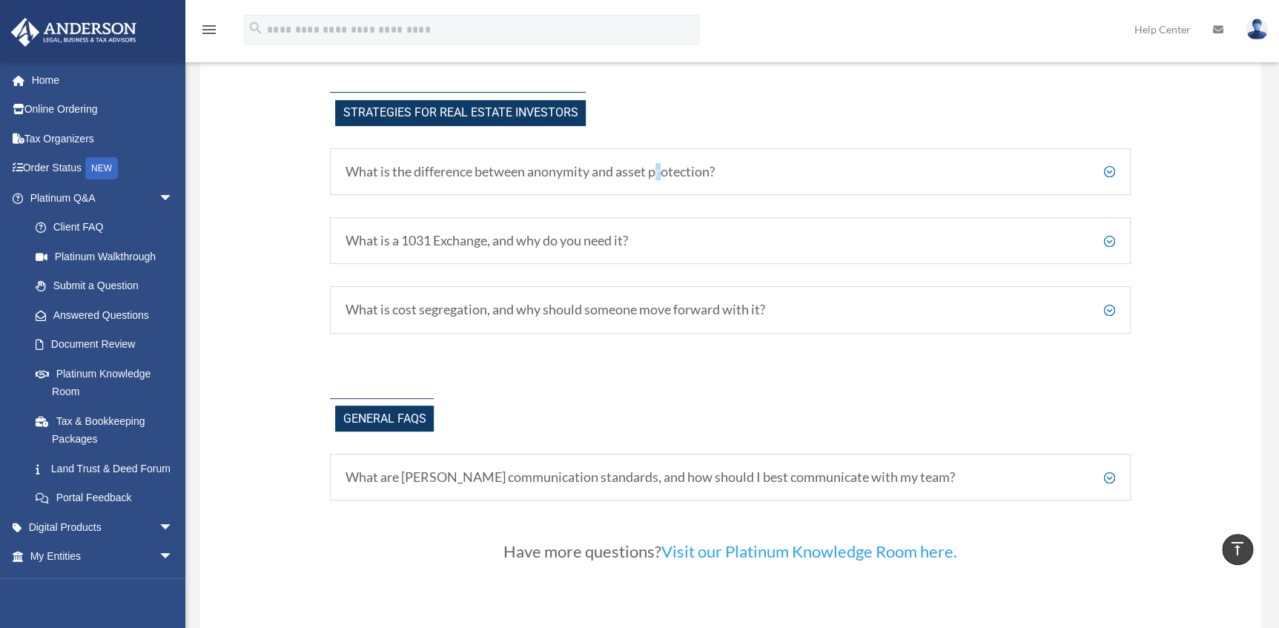
click at [662, 165] on h5 "What is the difference between anonymity and asset protection?" at bounding box center [731, 172] width 770 height 16
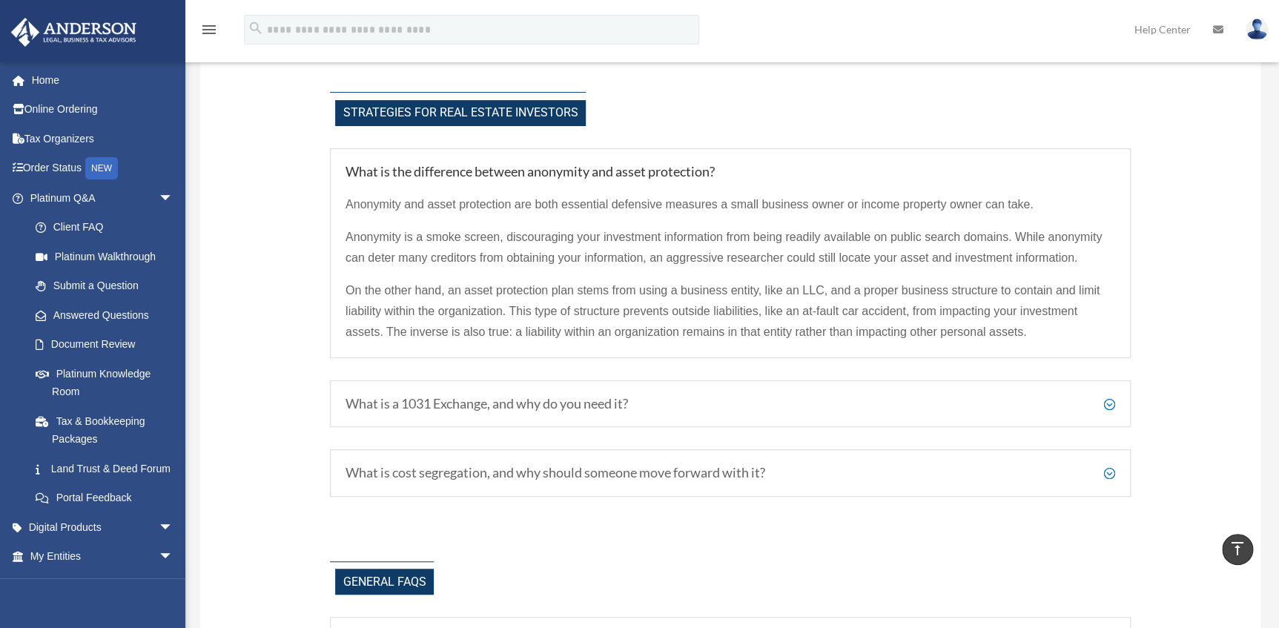
click at [683, 396] on h5 "What is a 1031 Exchange, and why do you need it?" at bounding box center [731, 404] width 770 height 16
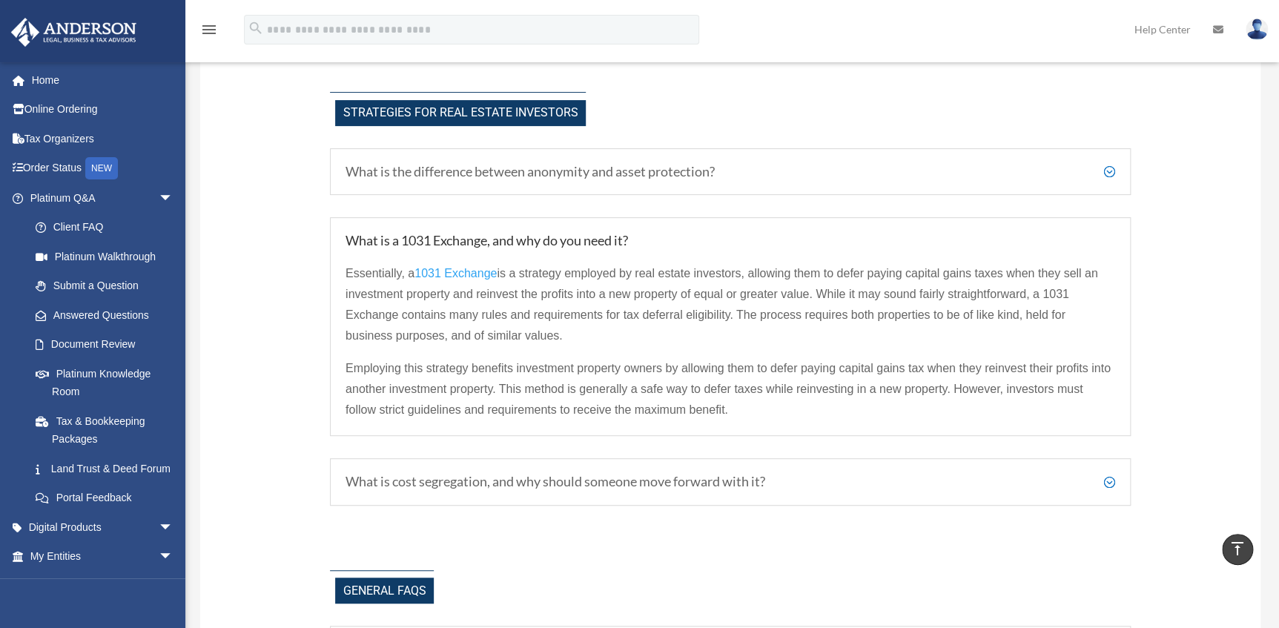
click at [765, 474] on h5 "What is cost segregation, and why should someone move forward with it?" at bounding box center [731, 482] width 770 height 16
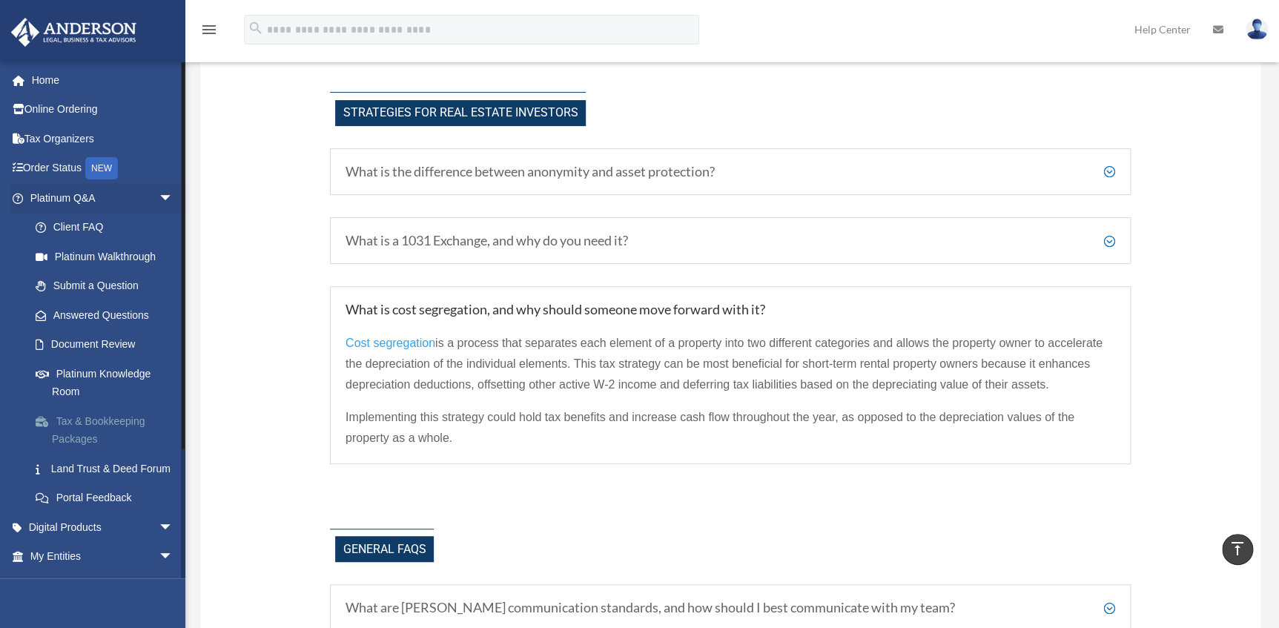
click at [103, 417] on link "Tax & Bookkeeping Packages" at bounding box center [108, 429] width 175 height 47
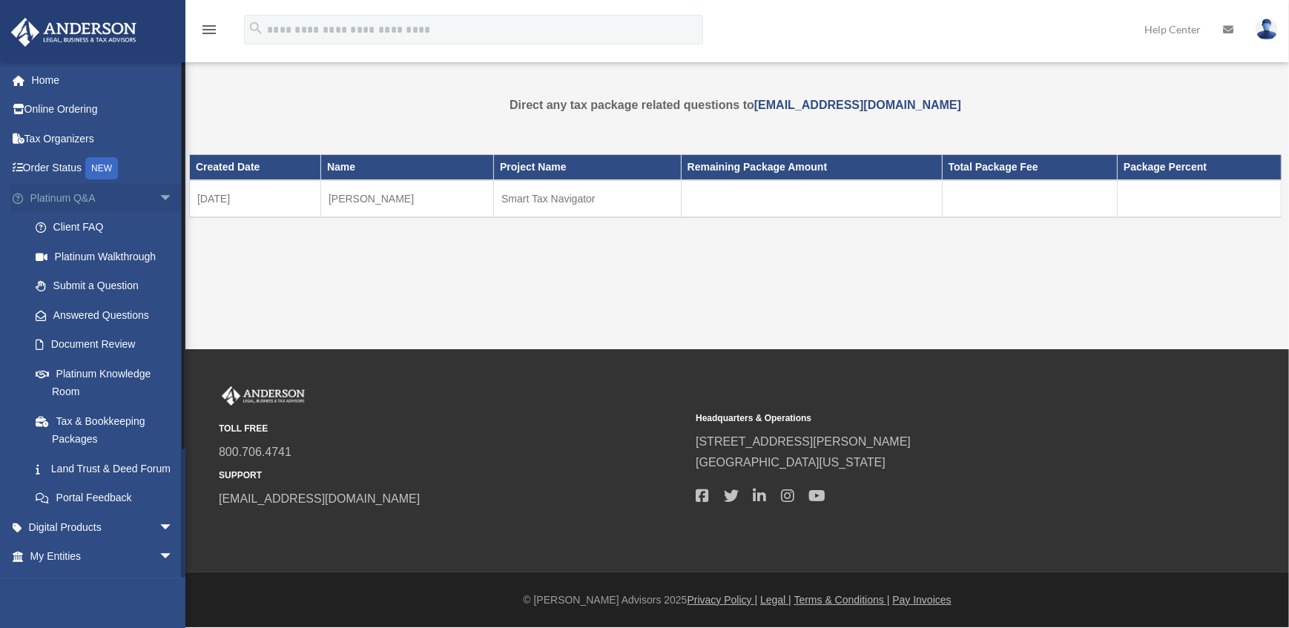
click at [159, 192] on span "arrow_drop_down" at bounding box center [174, 198] width 30 height 30
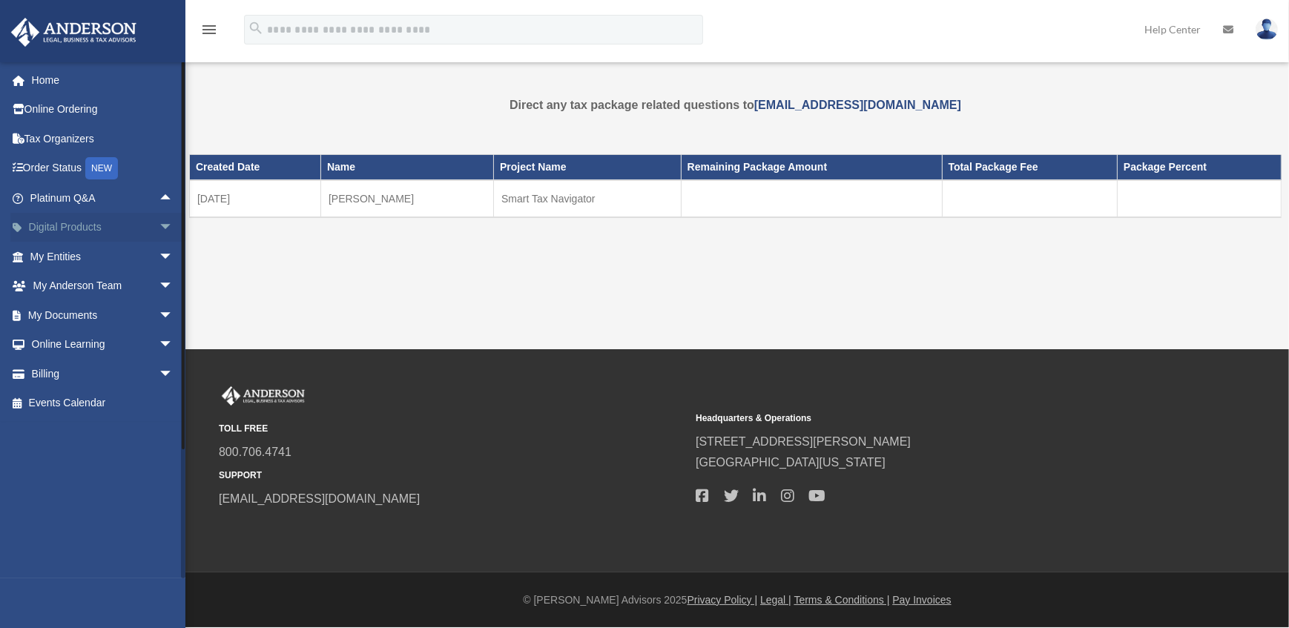
click at [159, 225] on span "arrow_drop_down" at bounding box center [174, 228] width 30 height 30
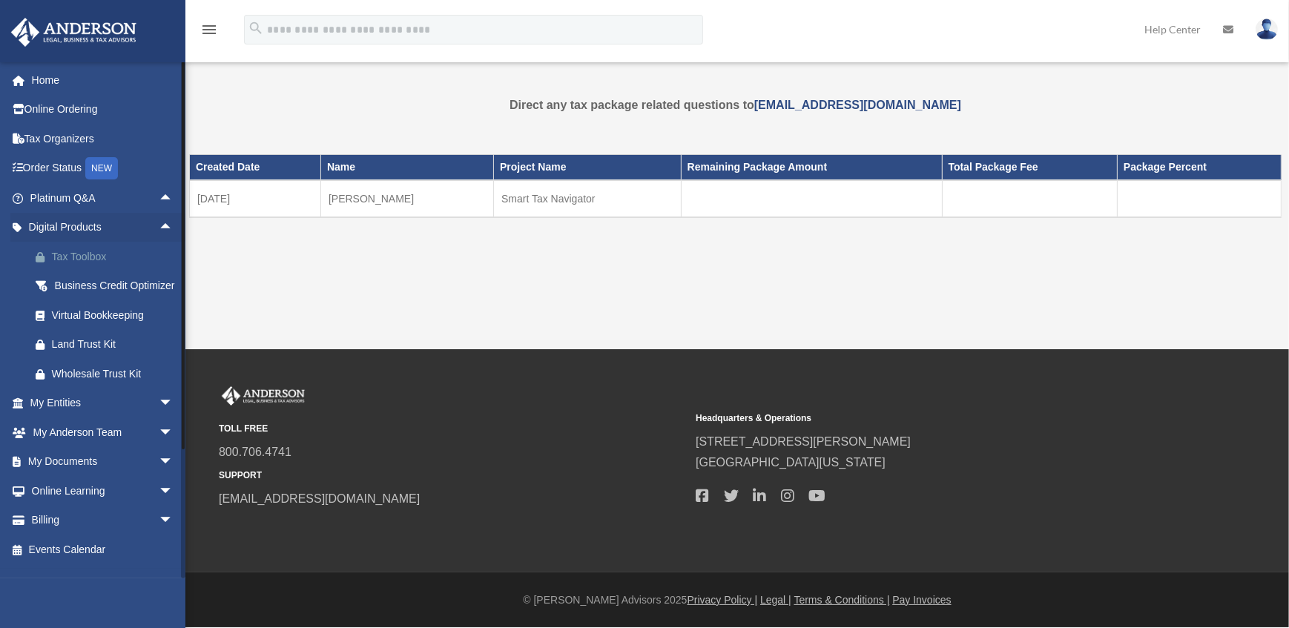
click at [96, 251] on div "Tax Toolbox" at bounding box center [114, 257] width 125 height 19
click at [106, 354] on div "Land Trust Kit" at bounding box center [114, 344] width 125 height 19
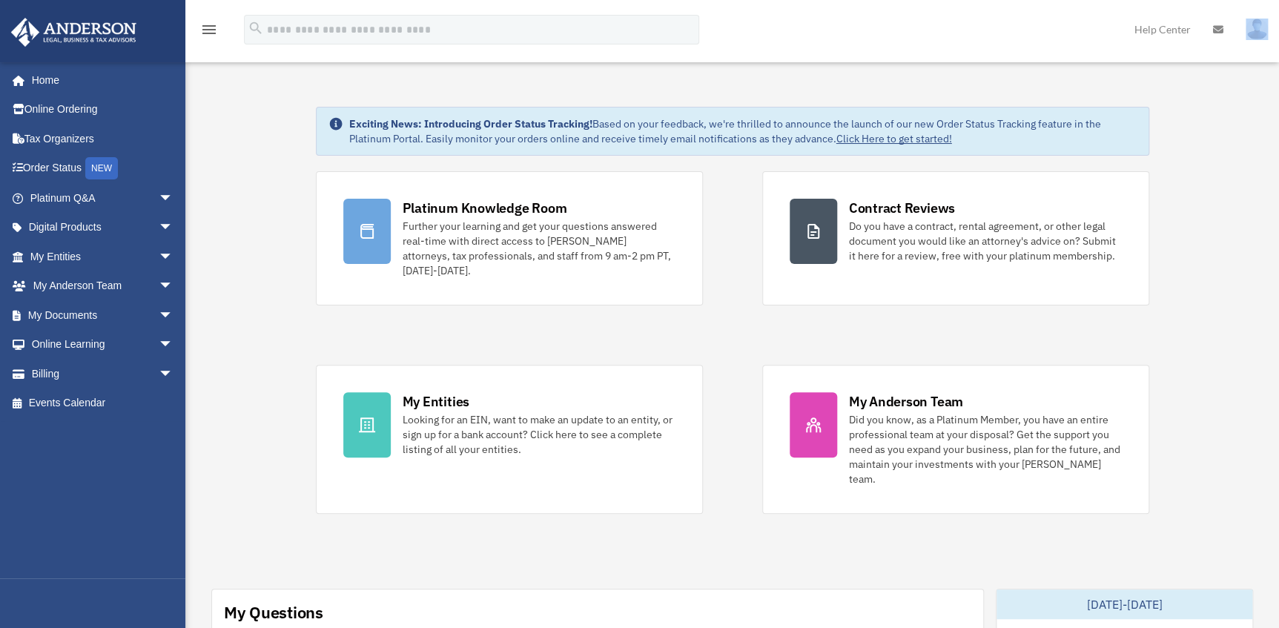
drag, startPoint x: 0, startPoint y: 0, endPoint x: 853, endPoint y: 48, distance: 854.8
click at [853, 48] on div "menu search Site Menu add [PERSON_NAME][DOMAIN_NAME][EMAIL_ADDRESS][PERSON_NAME…" at bounding box center [639, 36] width 1257 height 50
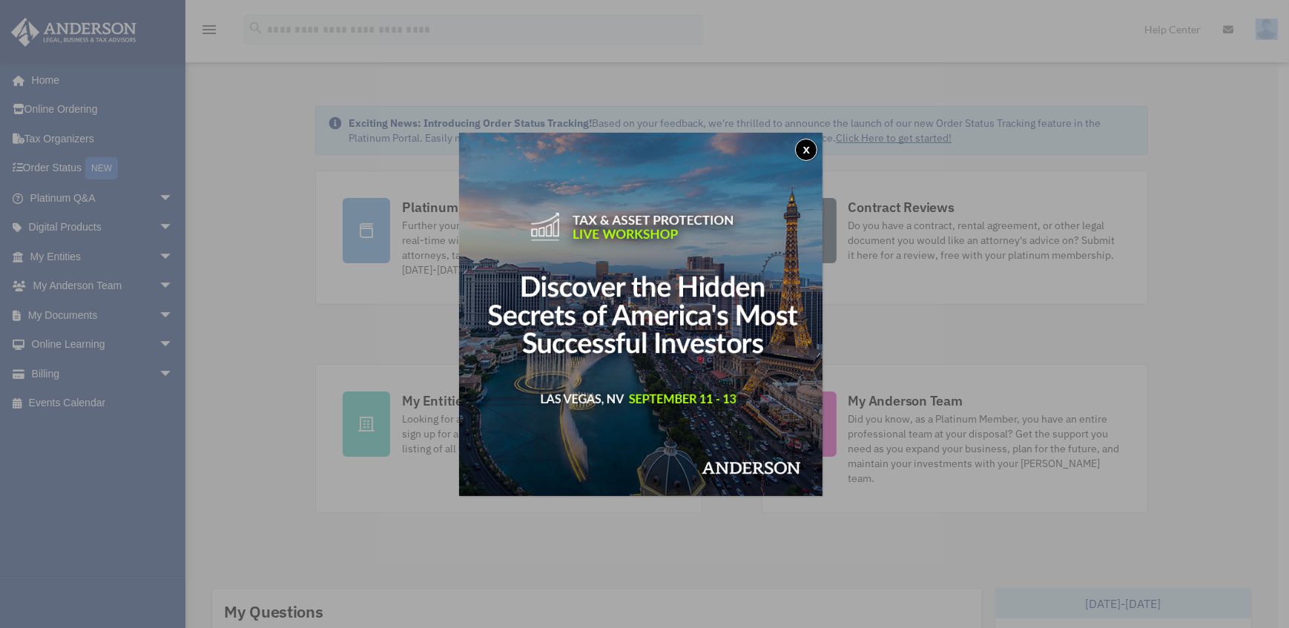
click at [809, 142] on button "x" at bounding box center [806, 150] width 22 height 22
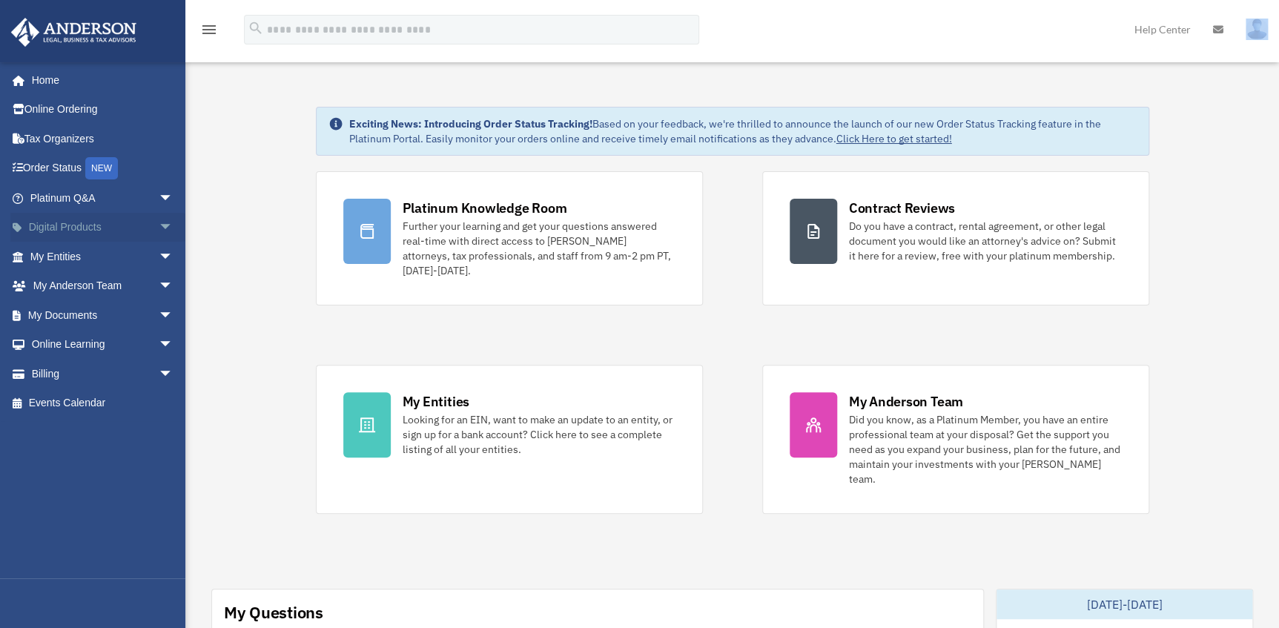
click at [139, 225] on link "Digital Products arrow_drop_down" at bounding box center [102, 228] width 185 height 30
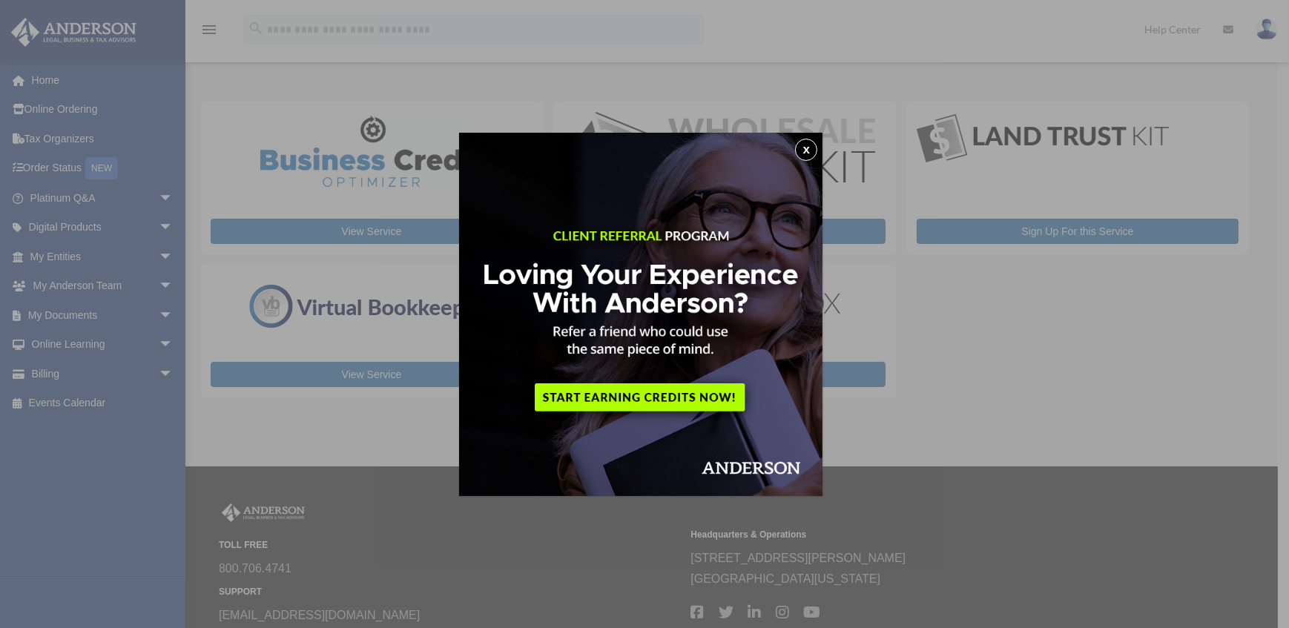
click at [810, 151] on button "x" at bounding box center [806, 150] width 22 height 22
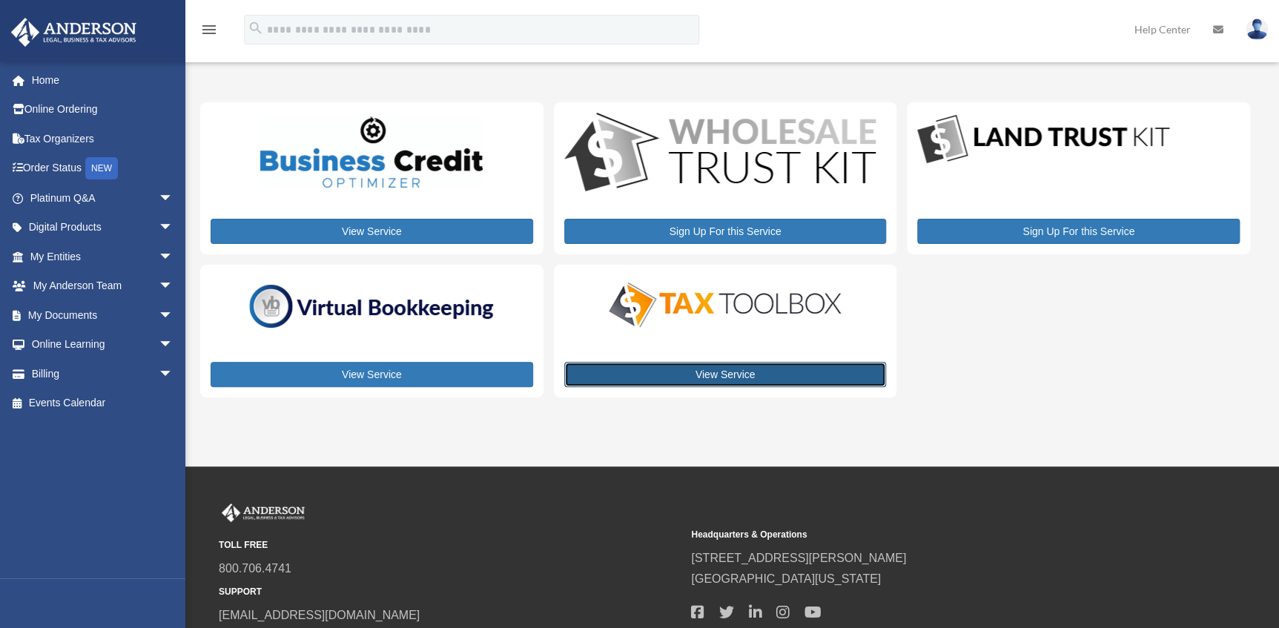
click at [744, 366] on link "View Service" at bounding box center [725, 374] width 323 height 25
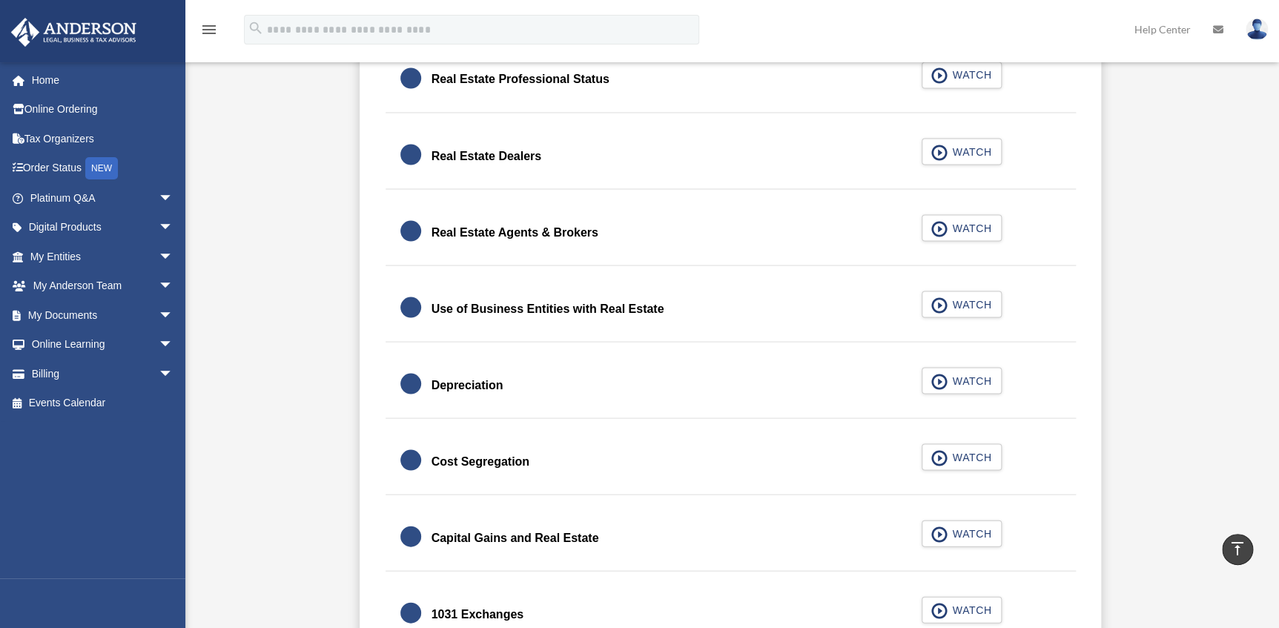
scroll to position [1236, 0]
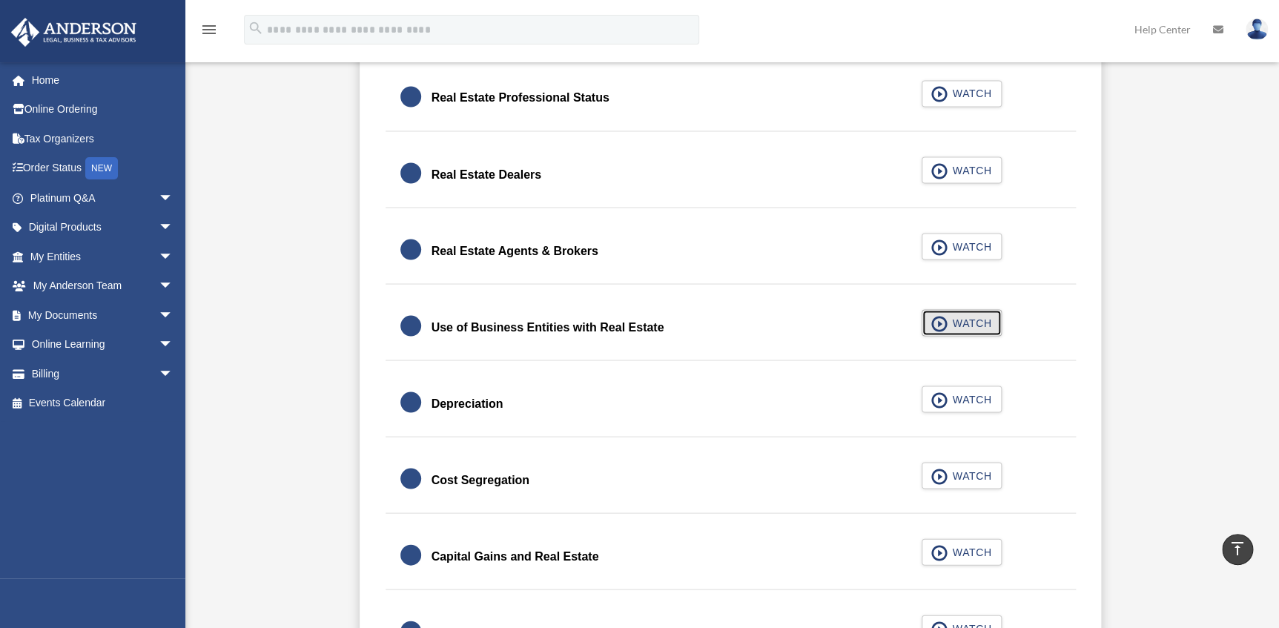
click at [962, 321] on span "WATCH" at bounding box center [970, 322] width 44 height 15
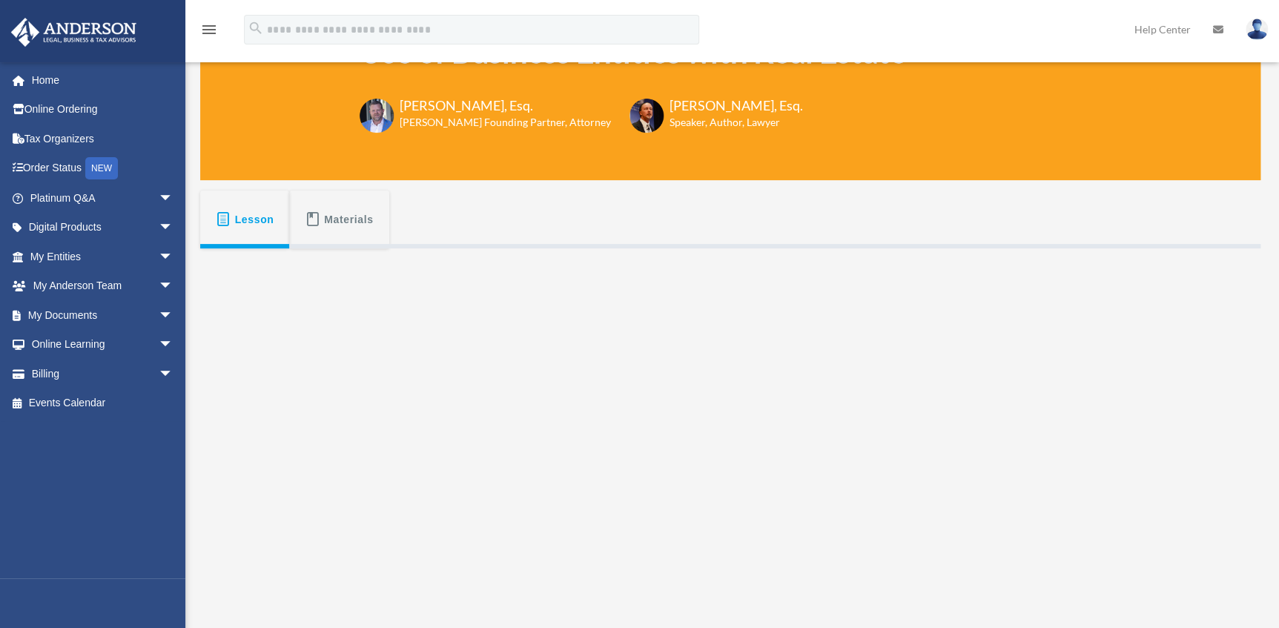
scroll to position [135, 0]
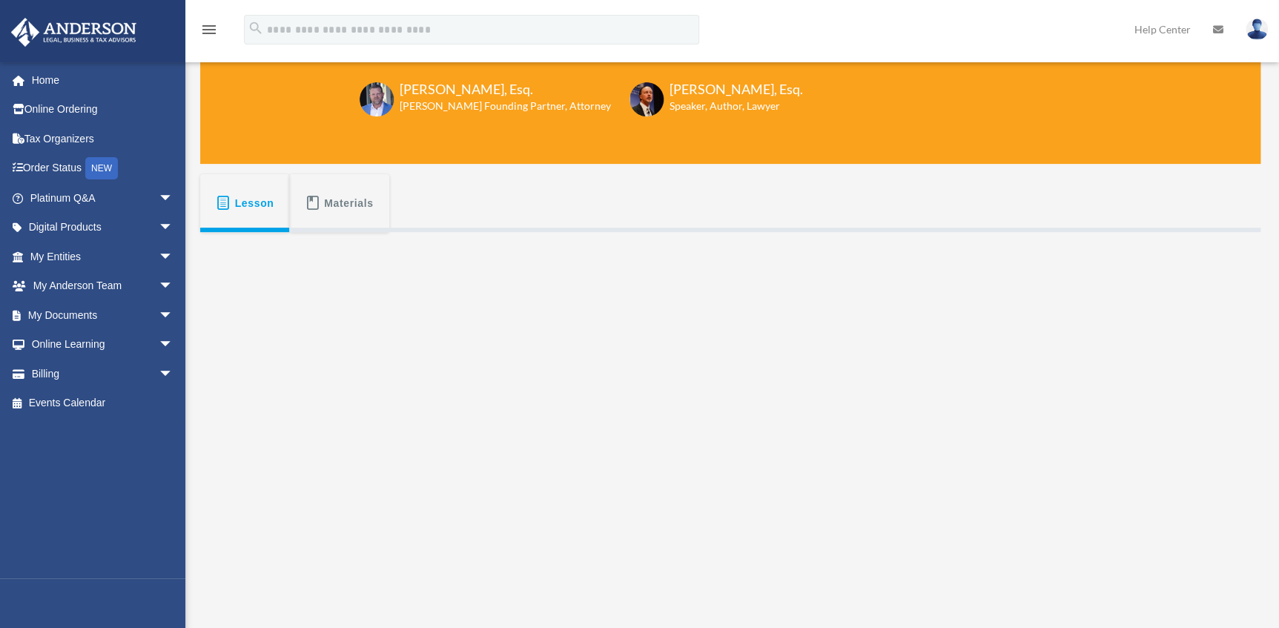
click at [346, 190] on span "Materials" at bounding box center [349, 203] width 50 height 27
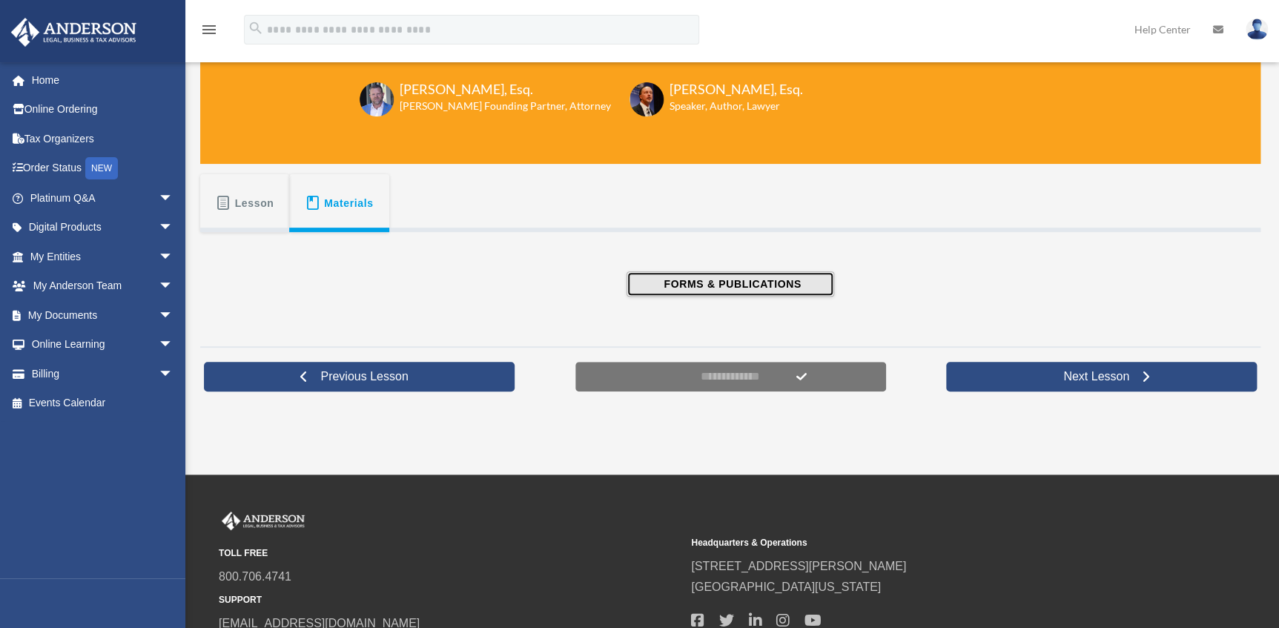
click at [700, 274] on button "FORMS & PUBLICATIONS" at bounding box center [731, 283] width 208 height 25
click at [687, 278] on span "FORMS & PUBLICATIONS" at bounding box center [730, 284] width 142 height 15
click at [245, 200] on span "Lesson" at bounding box center [254, 203] width 39 height 27
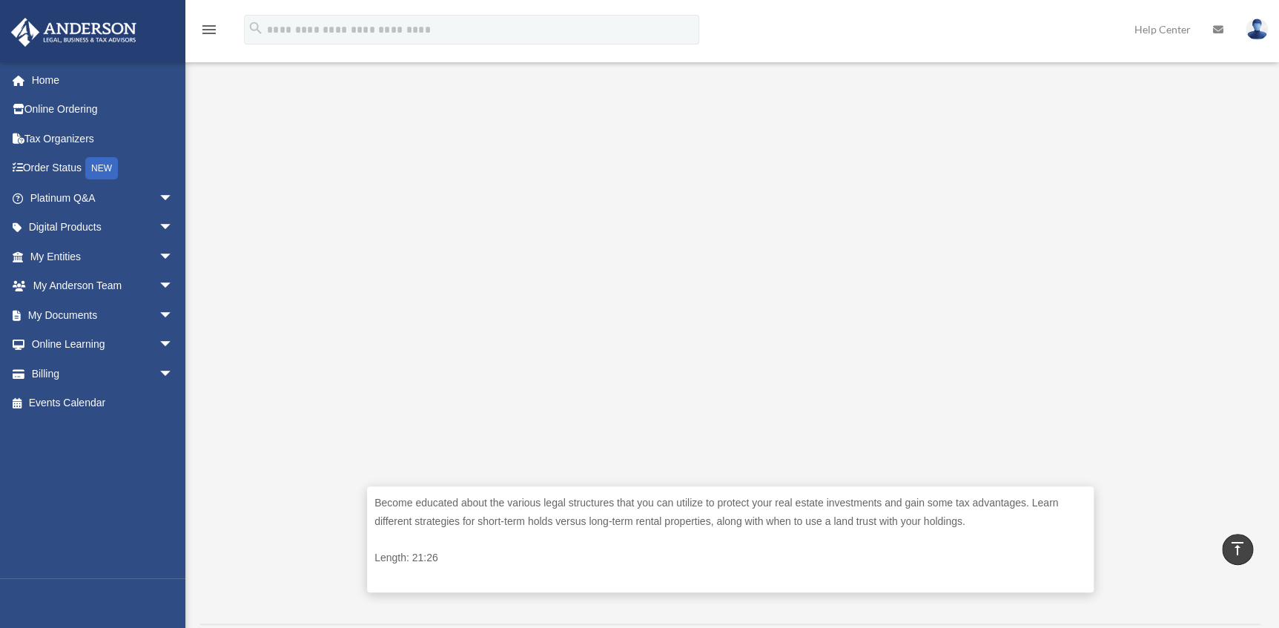
scroll to position [320, 0]
click at [340, 527] on div "Become educated about the various legal structures that you can utilize to prot…" at bounding box center [730, 329] width 1060 height 564
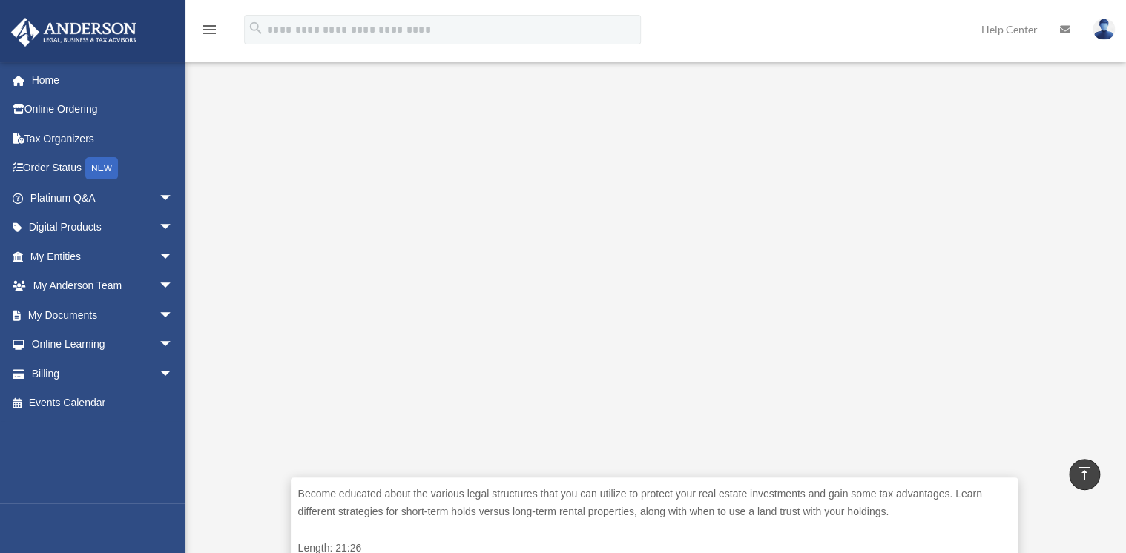
click at [239, 429] on div "Become educated about the various legal structures that you can utilize to prot…" at bounding box center [653, 323] width 907 height 564
drag, startPoint x: 322, startPoint y: 513, endPoint x: 275, endPoint y: 397, distance: 124.8
click at [275, 397] on div "Become educated about the various legal structures that you can utilize to prot…" at bounding box center [653, 323] width 907 height 564
click at [267, 398] on div "Become educated about the various legal structures that you can utilize to prot…" at bounding box center [653, 323] width 907 height 564
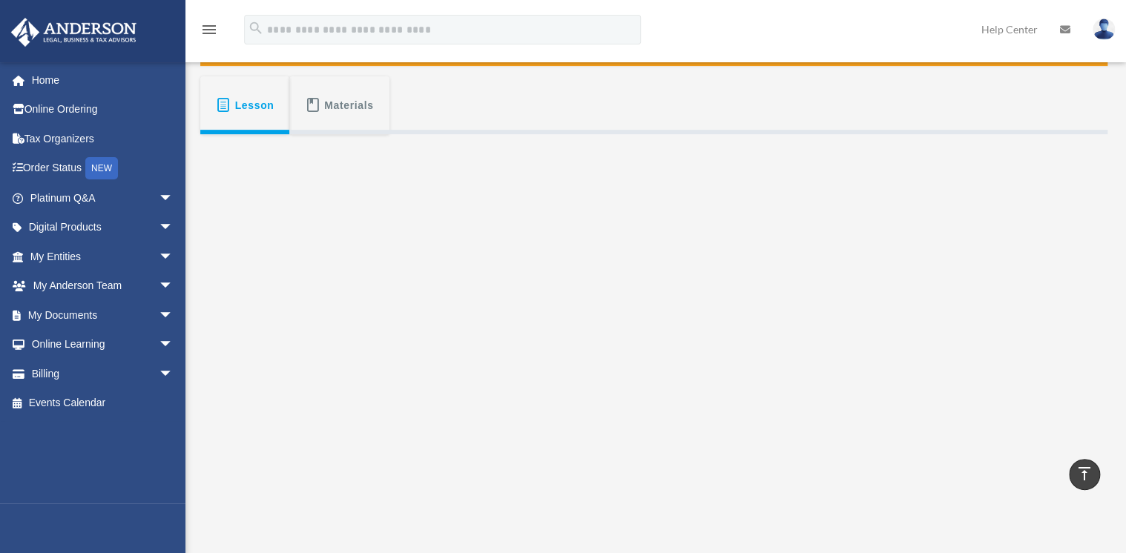
scroll to position [251, 0]
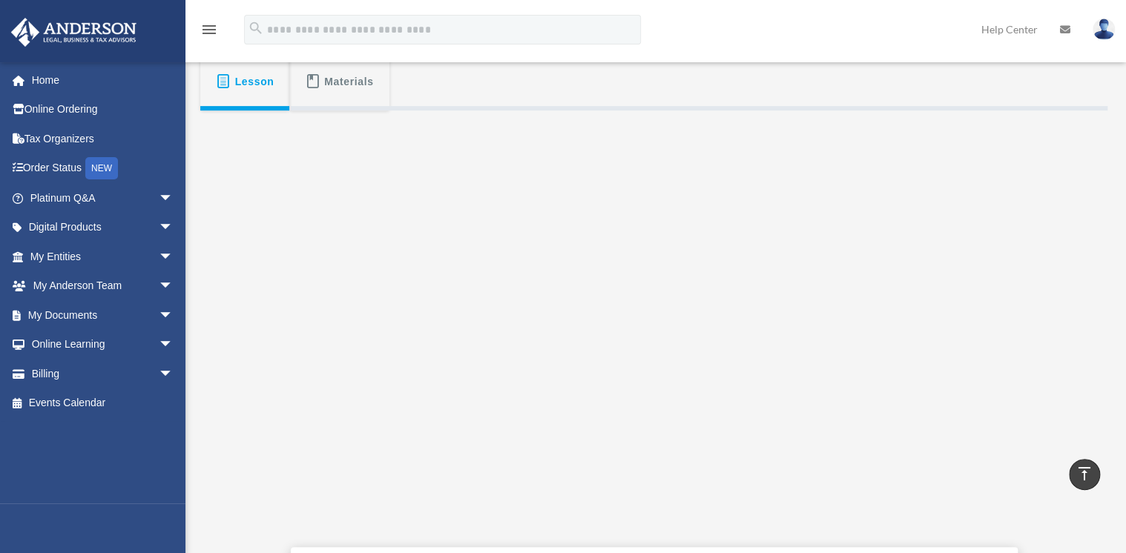
click at [1121, 228] on div "Use of Business Entities with Real Estate COURSES > Tax Toolbox > Use of Busine…" at bounding box center [655, 278] width 940 height 967
click at [279, 99] on button "Lesson" at bounding box center [244, 82] width 89 height 58
click at [268, 86] on span "Lesson" at bounding box center [254, 81] width 39 height 27
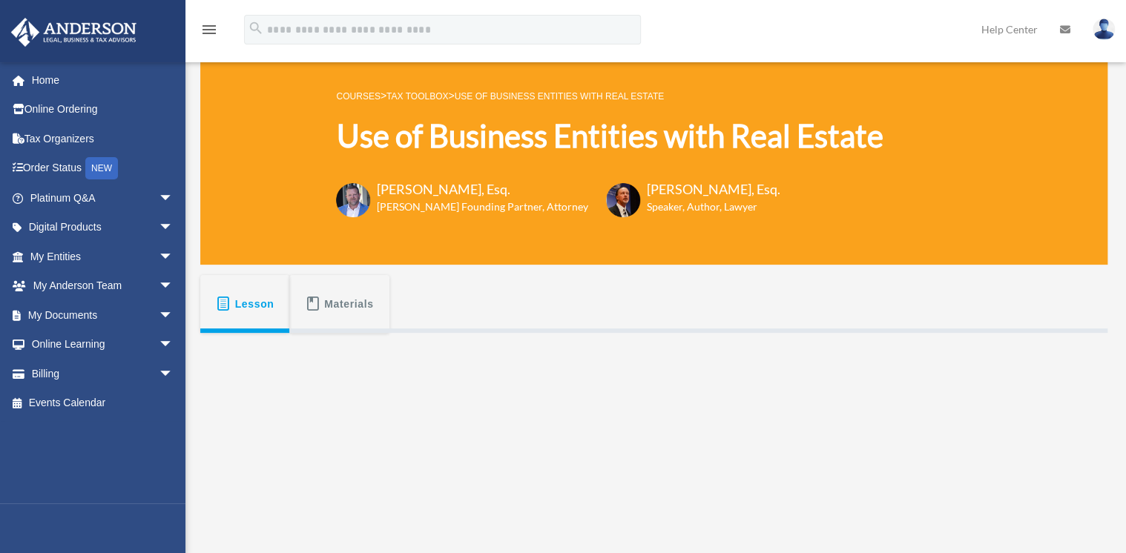
scroll to position [0, 0]
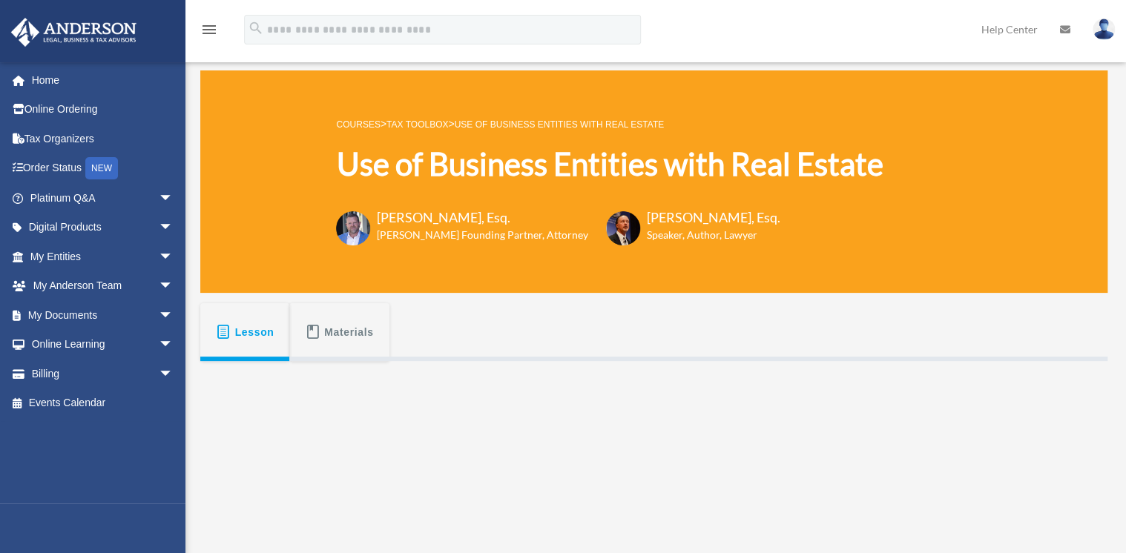
drag, startPoint x: 561, startPoint y: 137, endPoint x: 400, endPoint y: 176, distance: 165.5
click at [431, 163] on div "COURSES > Tax Toolbox > Use of Business Entities with Real Estate Use of Busine…" at bounding box center [609, 181] width 546 height 133
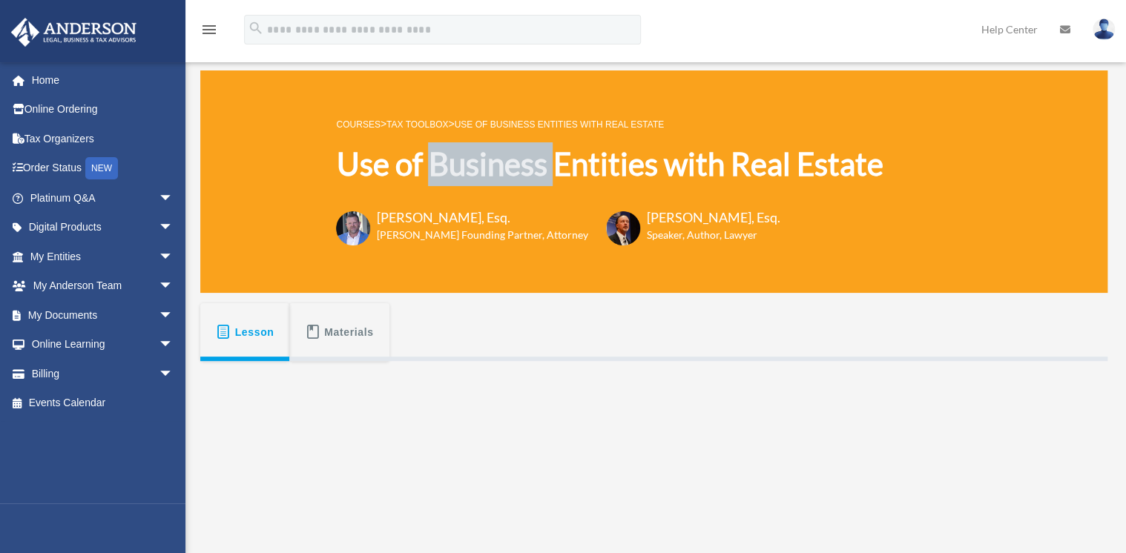
click at [258, 326] on span "Lesson" at bounding box center [254, 332] width 39 height 27
click at [437, 125] on link "Tax Toolbox" at bounding box center [417, 124] width 62 height 10
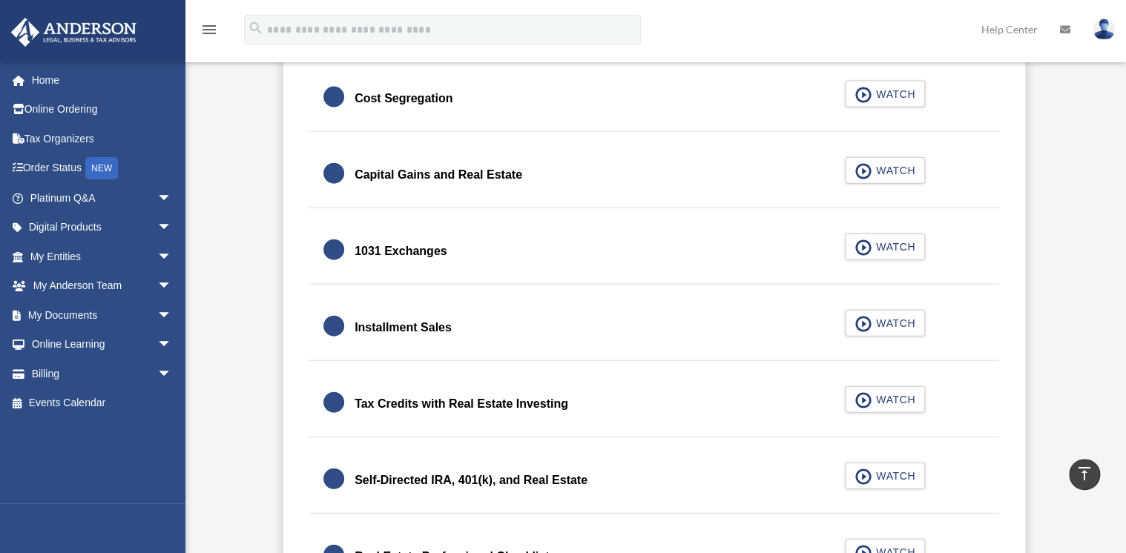
scroll to position [1631, 0]
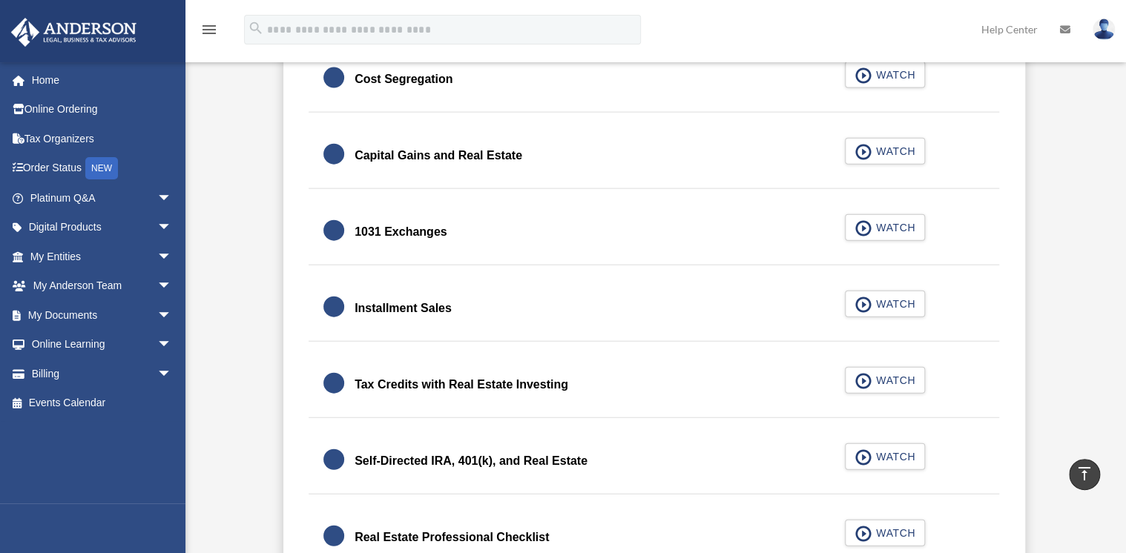
drag, startPoint x: 1092, startPoint y: 222, endPoint x: 1090, endPoint y: 234, distance: 12.8
click at [1090, 234] on div "0% Complete Last activity on September 9, 2025 8:24 am Introduction Video Lesso…" at bounding box center [653, 462] width 907 height 3601
click at [899, 377] on span "WATCH" at bounding box center [893, 380] width 44 height 15
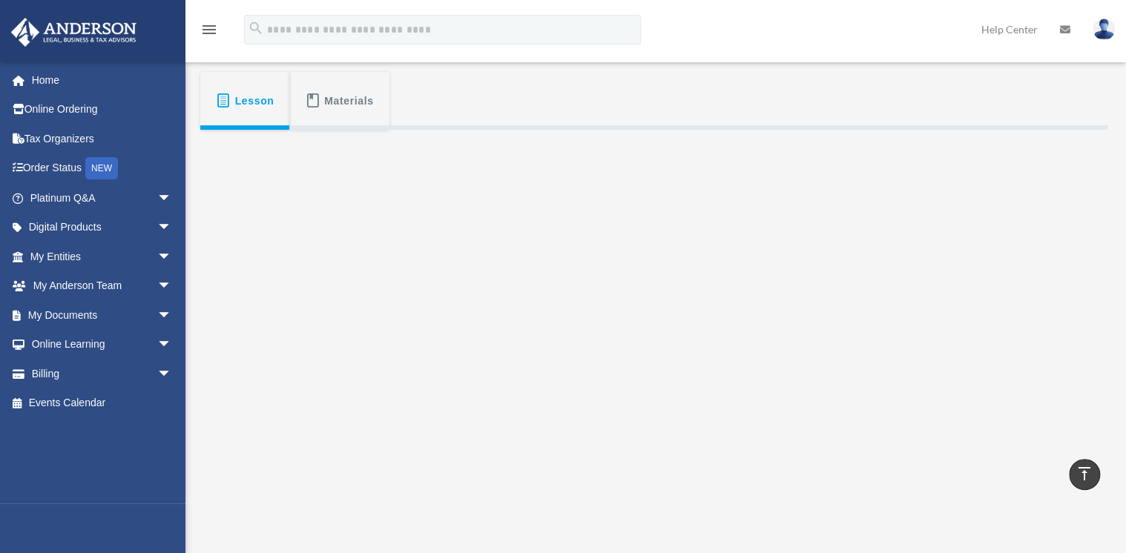
scroll to position [21, 0]
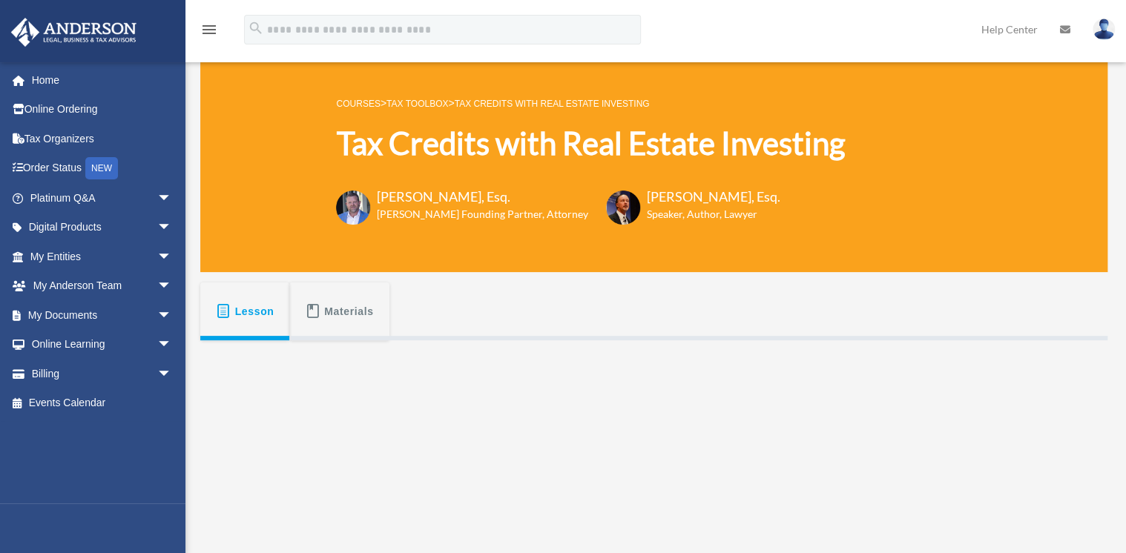
click at [427, 101] on link "Tax Toolbox" at bounding box center [417, 104] width 62 height 10
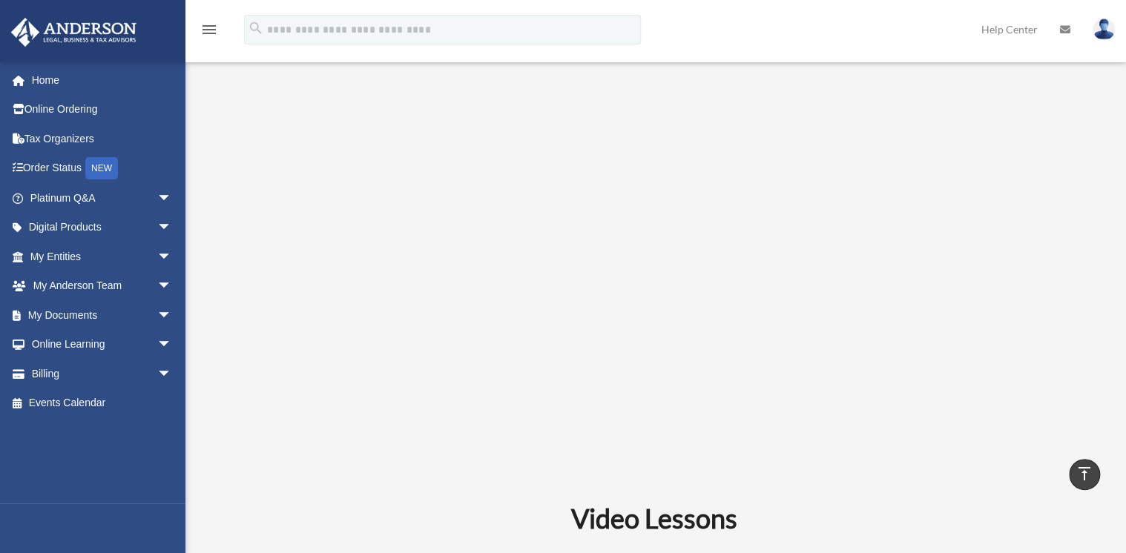
scroll to position [399, 0]
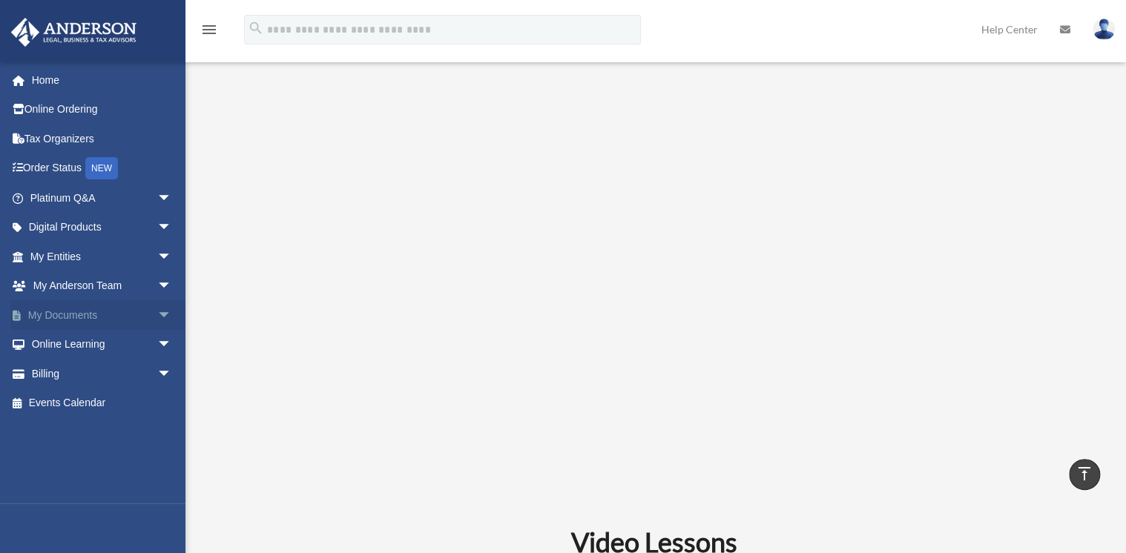
click at [94, 314] on link "My Documents arrow_drop_down" at bounding box center [102, 315] width 184 height 30
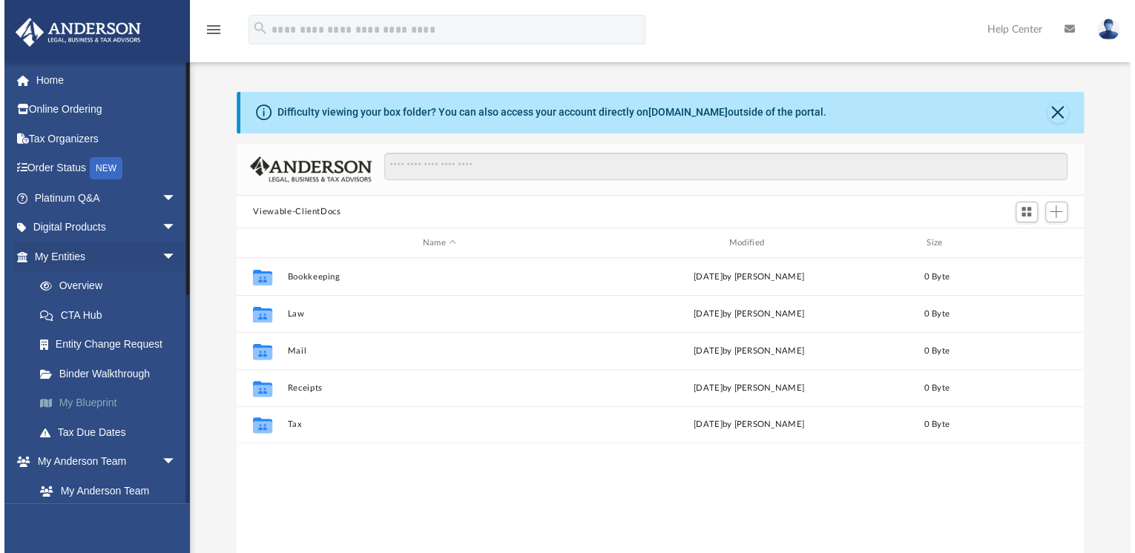
scroll to position [328, 836]
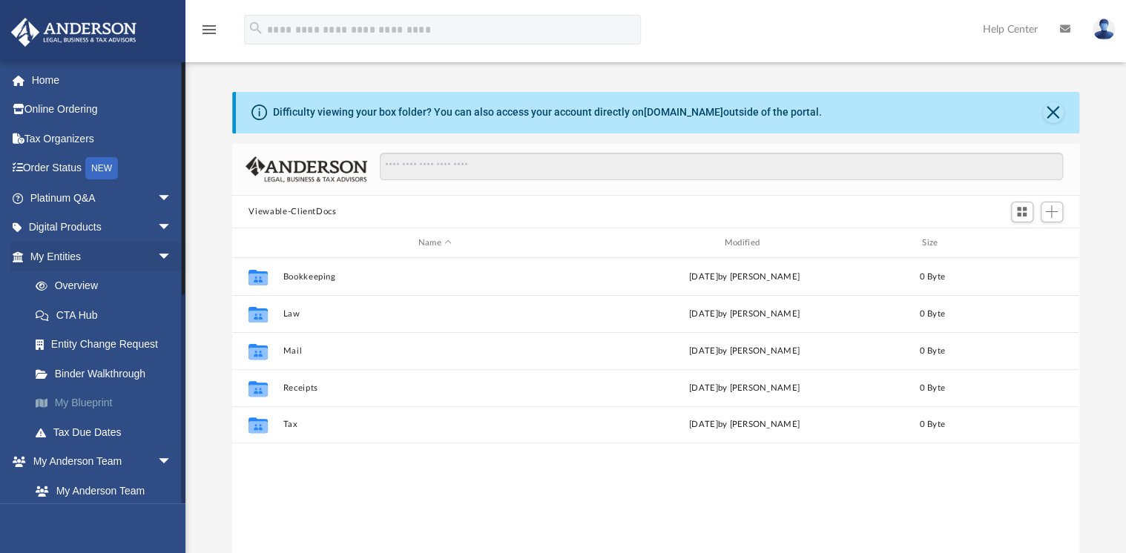
click at [101, 403] on link "My Blueprint" at bounding box center [108, 404] width 174 height 30
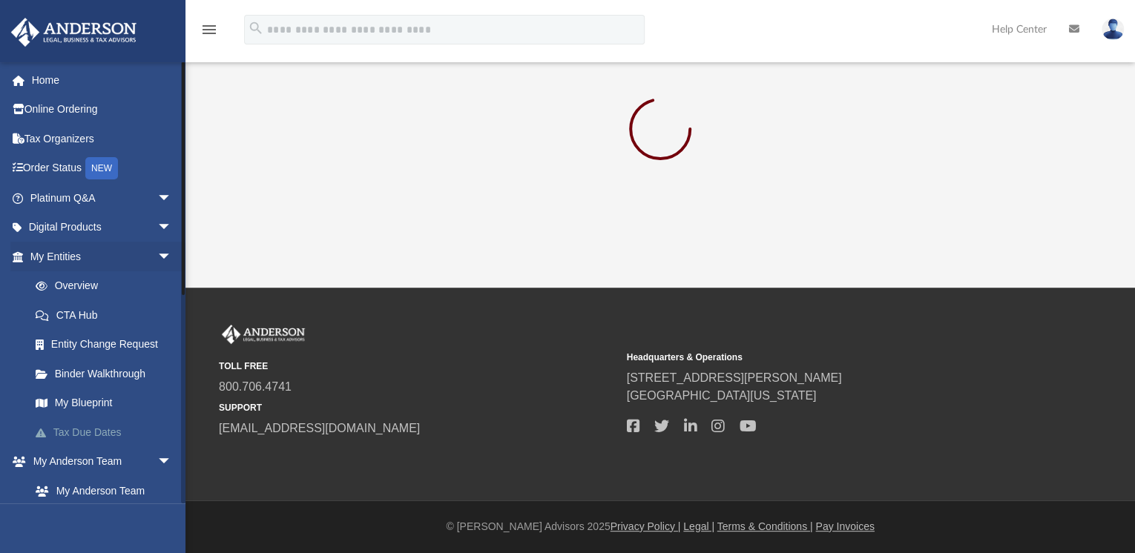
click at [93, 427] on link "Tax Due Dates" at bounding box center [108, 432] width 174 height 30
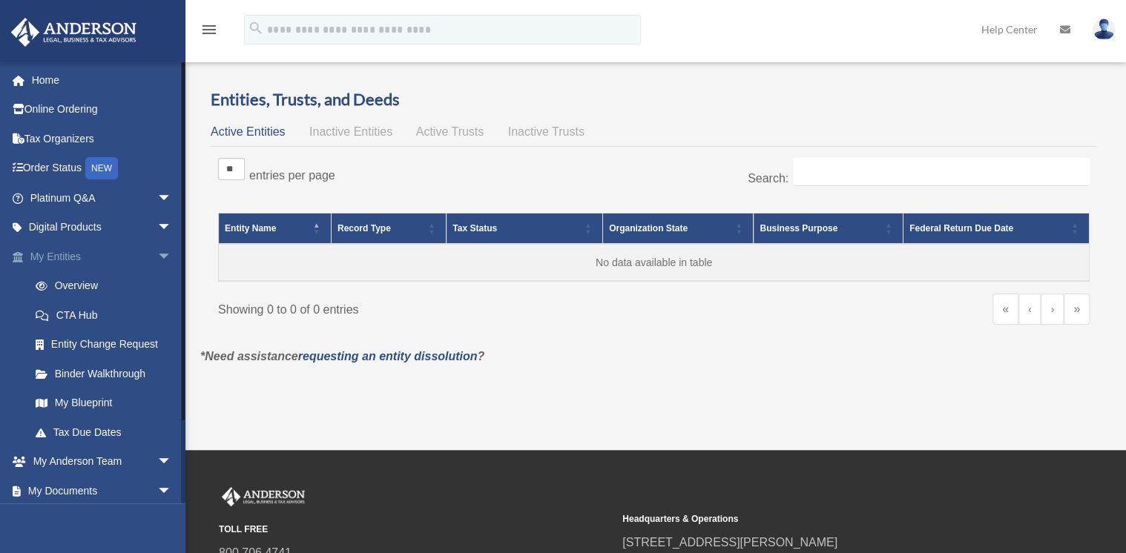
click at [67, 258] on link "My Entities arrow_drop_down" at bounding box center [102, 257] width 184 height 30
click at [62, 136] on link "Tax Organizers" at bounding box center [102, 139] width 184 height 30
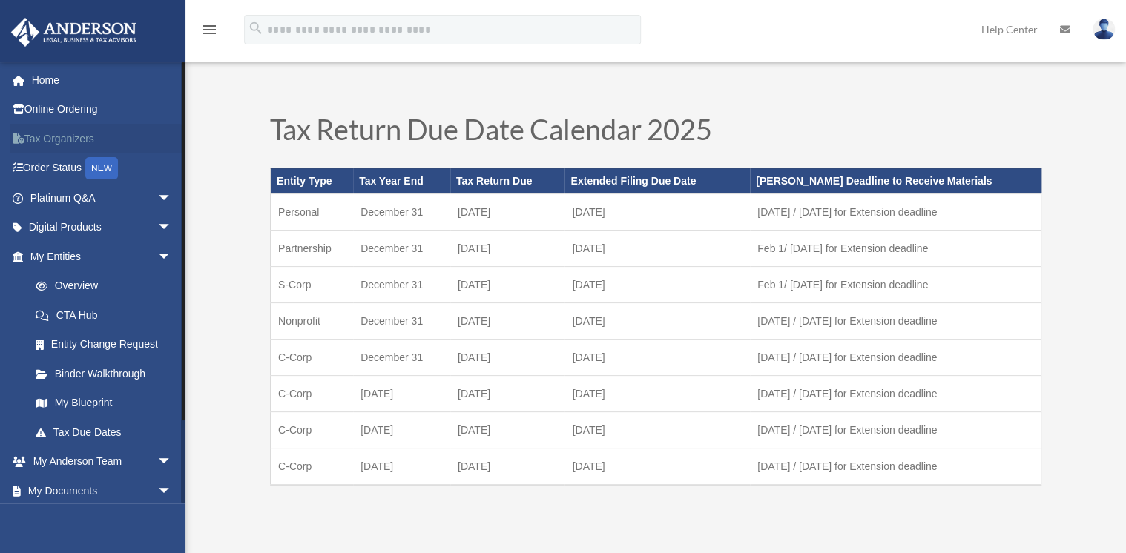
click at [77, 140] on link "Tax Organizers" at bounding box center [102, 139] width 184 height 30
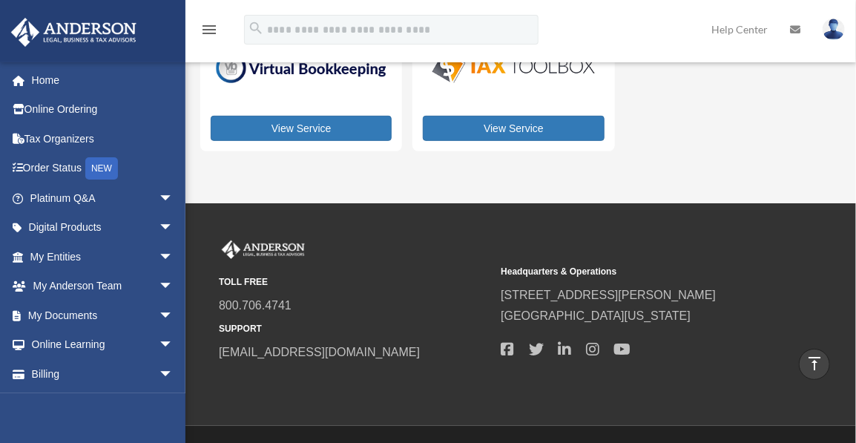
scroll to position [191, 0]
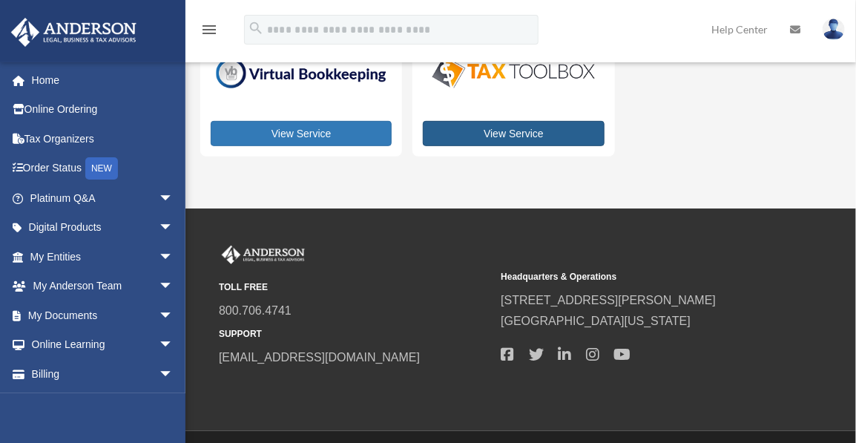
click at [512, 121] on link "View Service" at bounding box center [513, 133] width 181 height 25
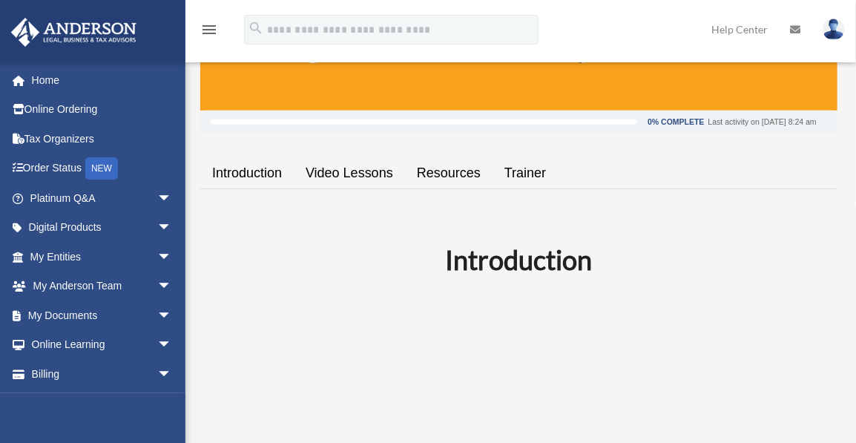
scroll to position [183, 0]
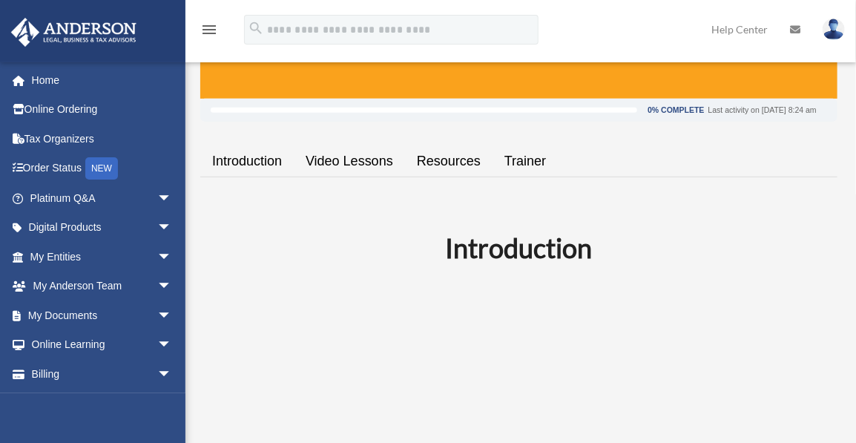
click at [526, 159] on link "Trainer" at bounding box center [524, 161] width 65 height 42
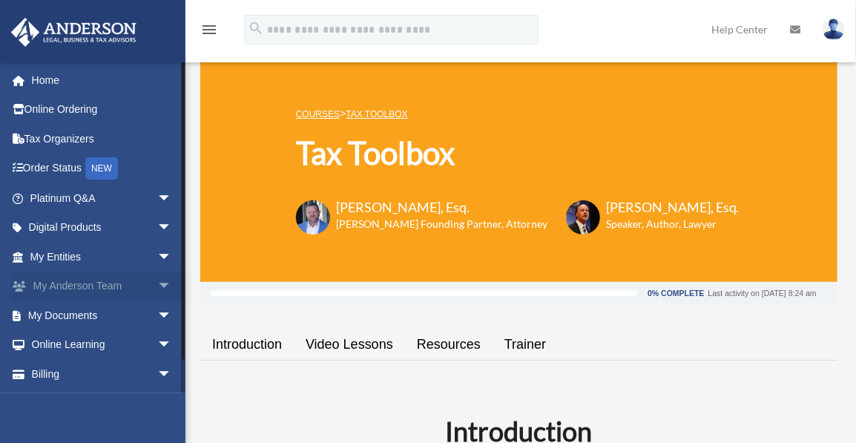
click at [104, 284] on link "My Anderson Team arrow_drop_down" at bounding box center [102, 286] width 184 height 30
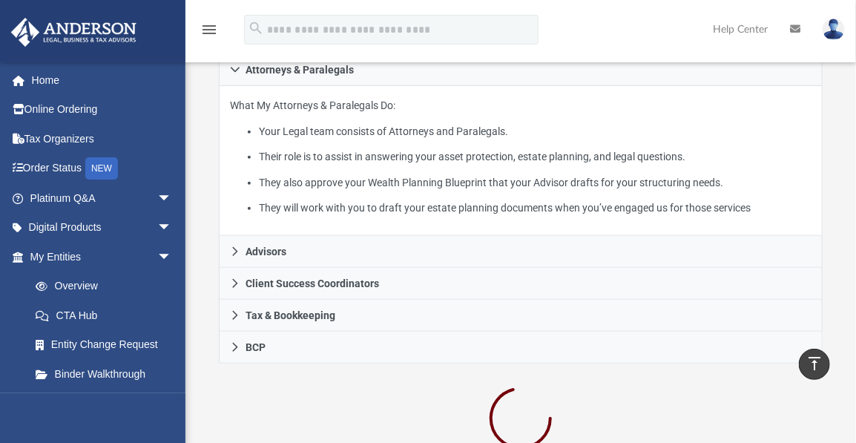
scroll to position [336, 0]
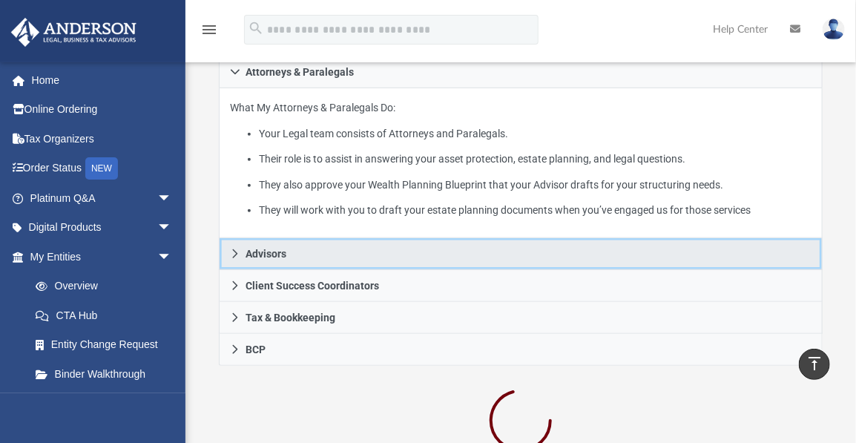
click at [266, 252] on span "Advisors" at bounding box center [265, 253] width 41 height 10
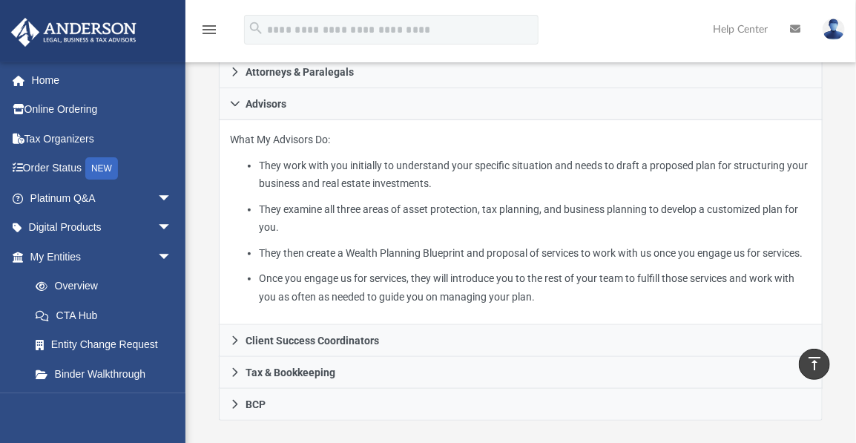
click at [487, 159] on li "They work with you initially to understand your specific situation and needs to…" at bounding box center [535, 174] width 552 height 36
click at [828, 28] on img at bounding box center [833, 30] width 22 height 22
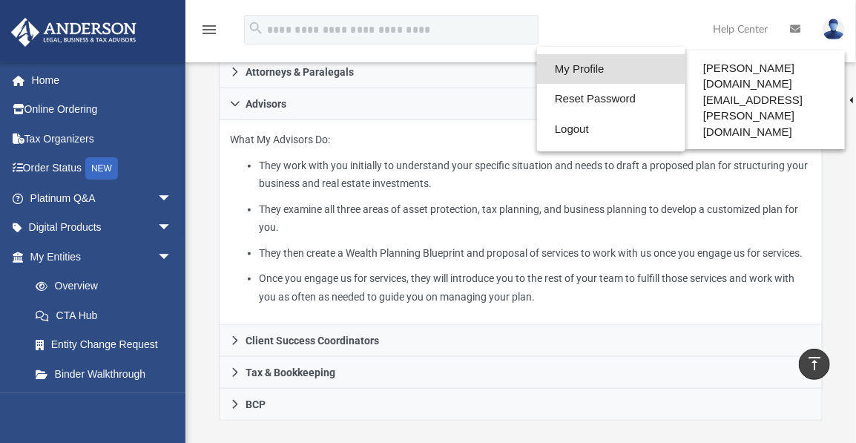
click at [575, 65] on link "My Profile" at bounding box center [611, 69] width 148 height 30
